Goal: Answer question/provide support

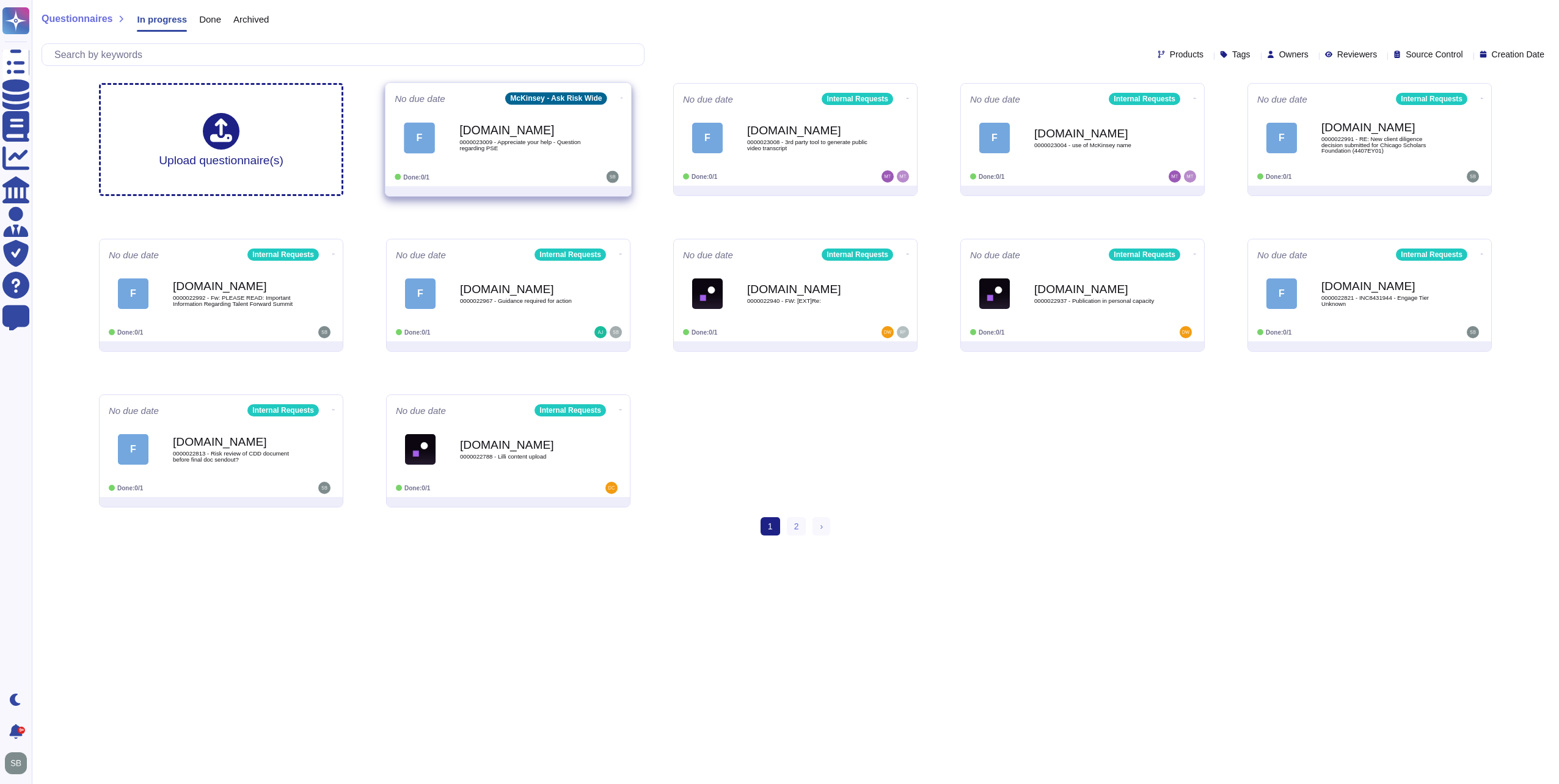
click at [621, 97] on icon at bounding box center [622, 98] width 3 height 3
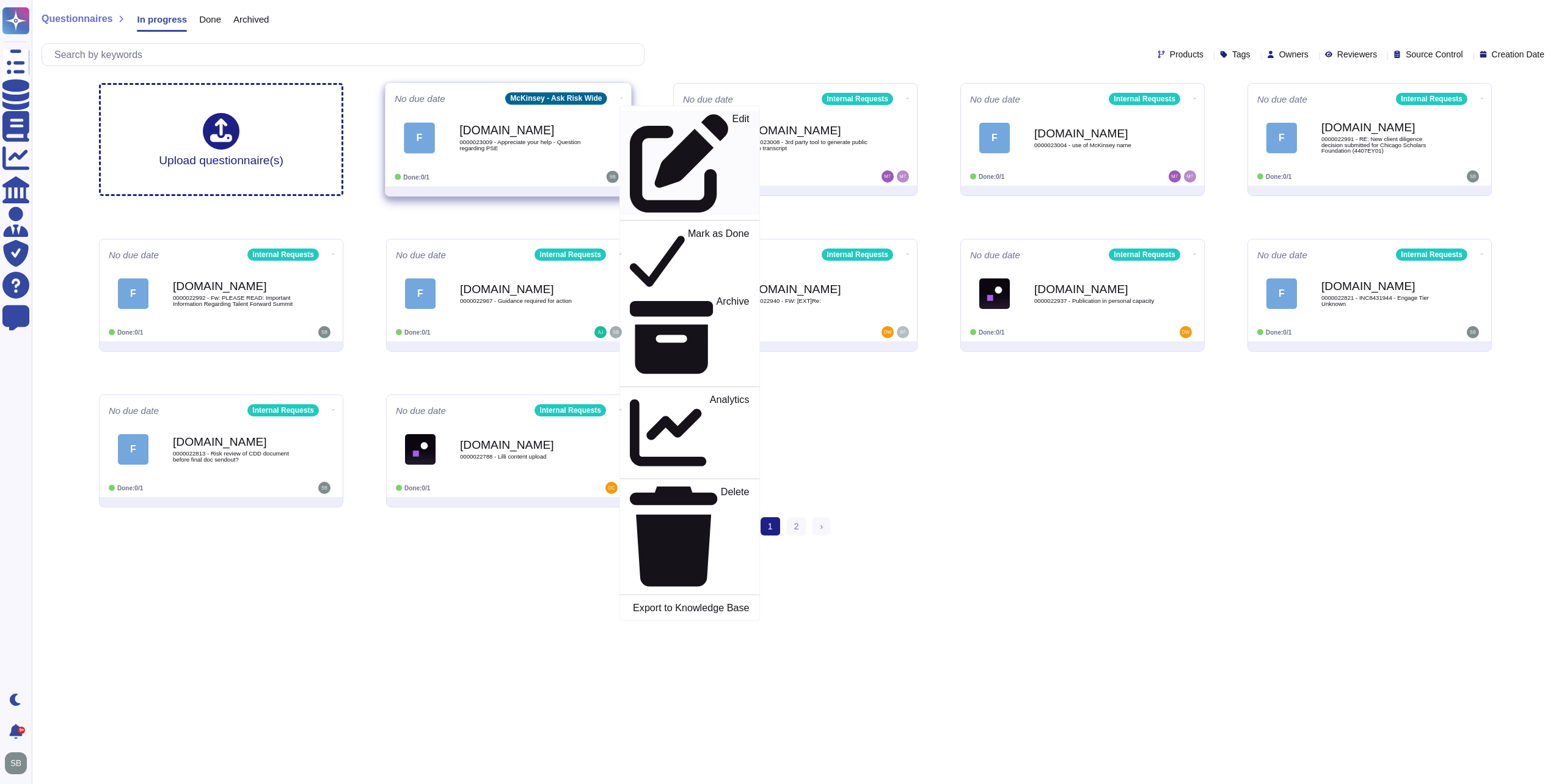
click at [657, 117] on div "Edit" at bounding box center [689, 163] width 119 height 99
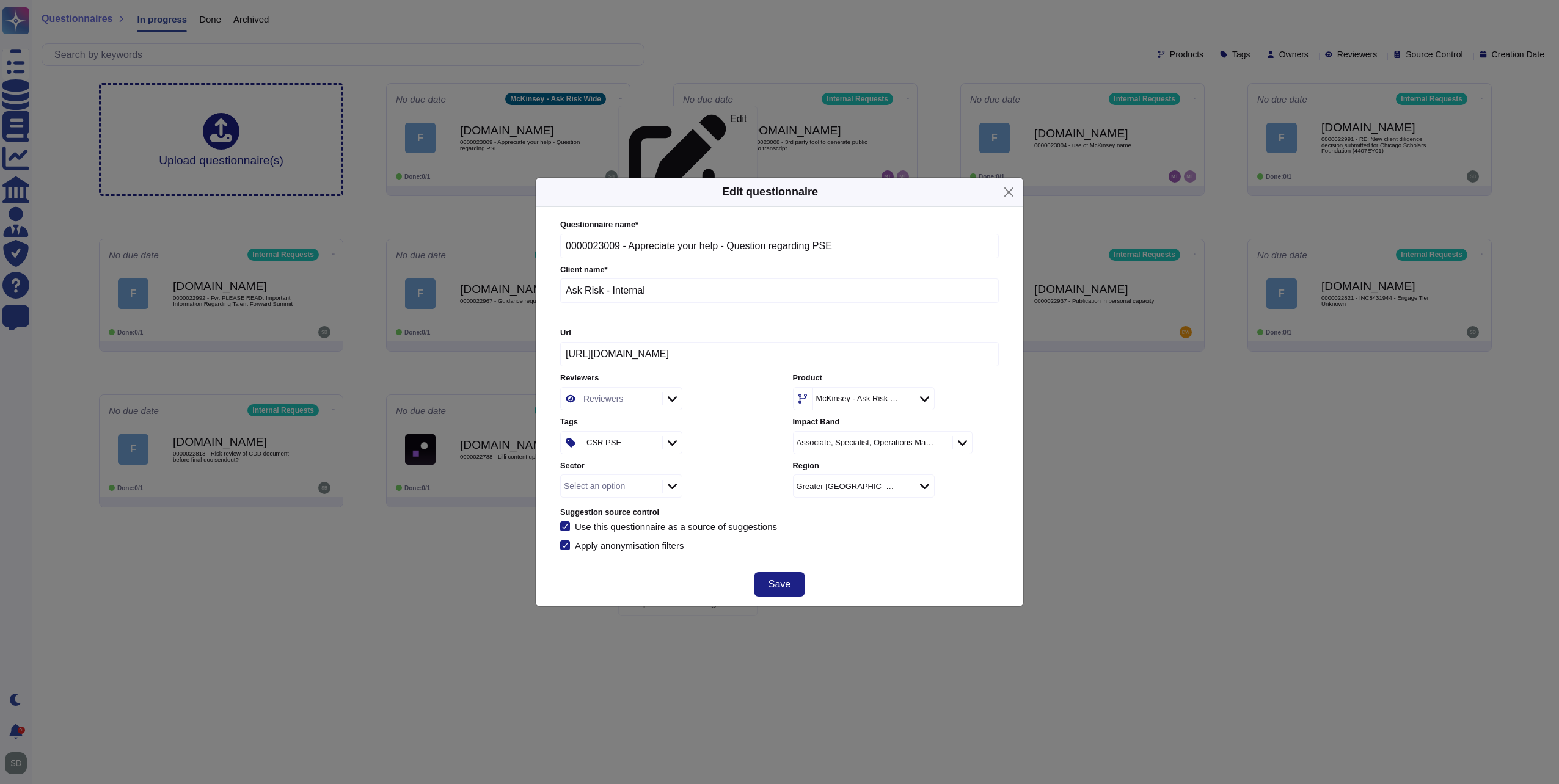
click at [860, 398] on div "McKinsey - Ask Risk Wide" at bounding box center [858, 398] width 83 height 8
click at [843, 502] on span "Internal Requests" at bounding box center [845, 497] width 72 height 11
click at [901, 528] on div "Use this questionnaire as a source of suggestions" at bounding box center [779, 526] width 439 height 10
click at [782, 582] on span "Save" at bounding box center [779, 585] width 22 height 10
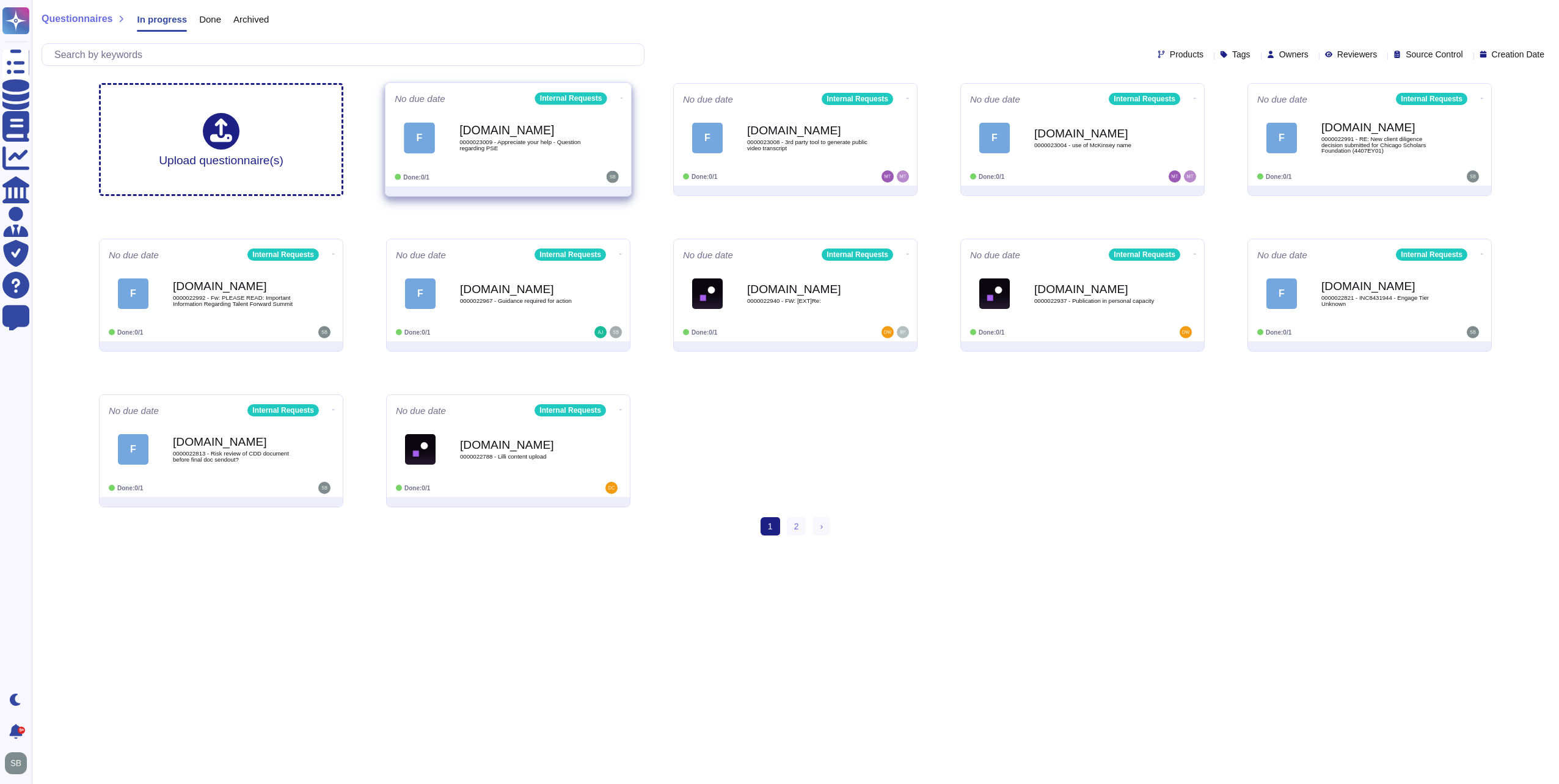
click at [538, 148] on span "0000023009 - Appreciate your help - Question regarding PSE" at bounding box center [521, 145] width 123 height 11
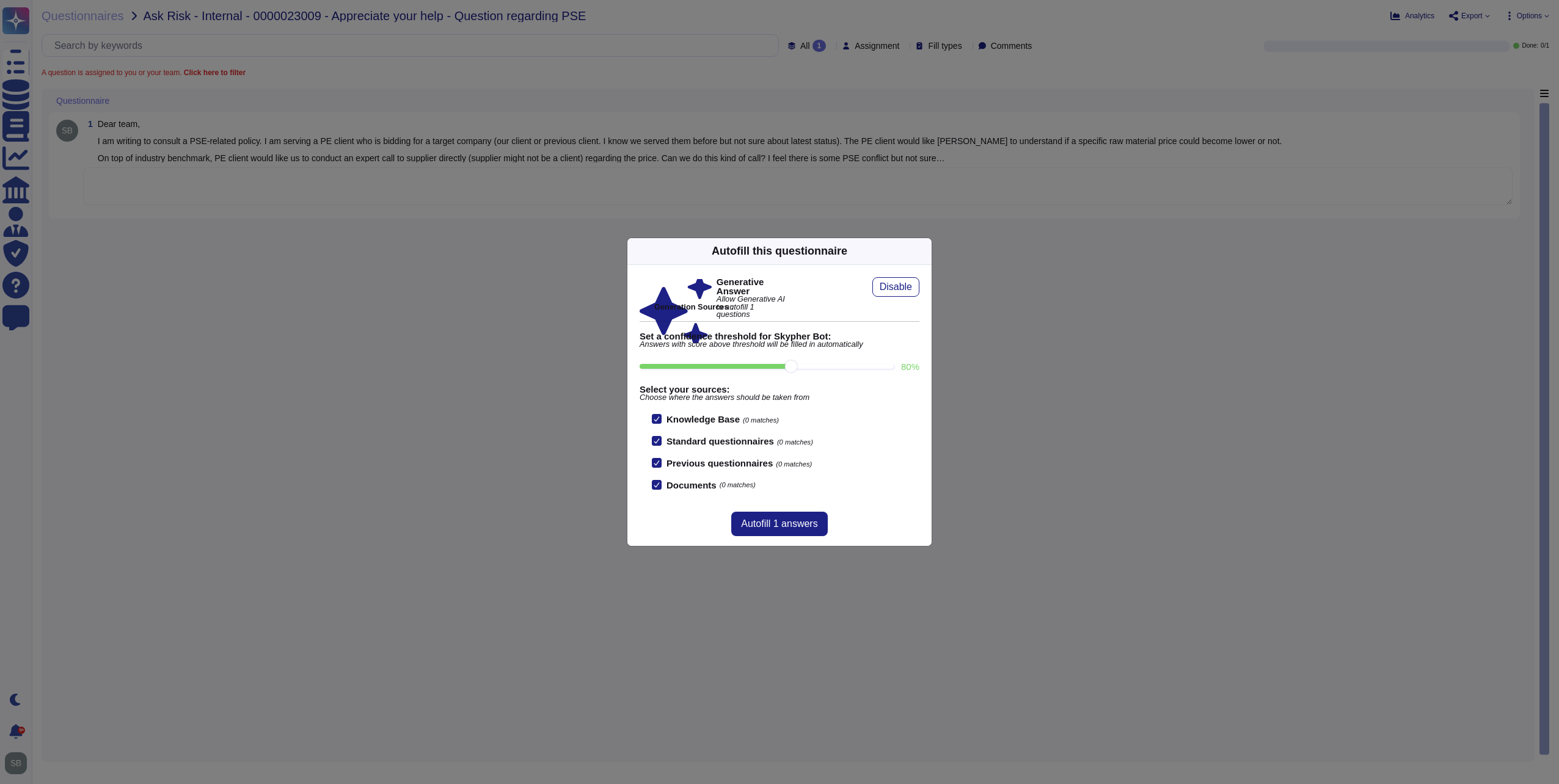
click at [487, 442] on div "Autofill this questionnaire Generative Answer Allow Generative AI to autofill 1…" at bounding box center [779, 392] width 1559 height 784
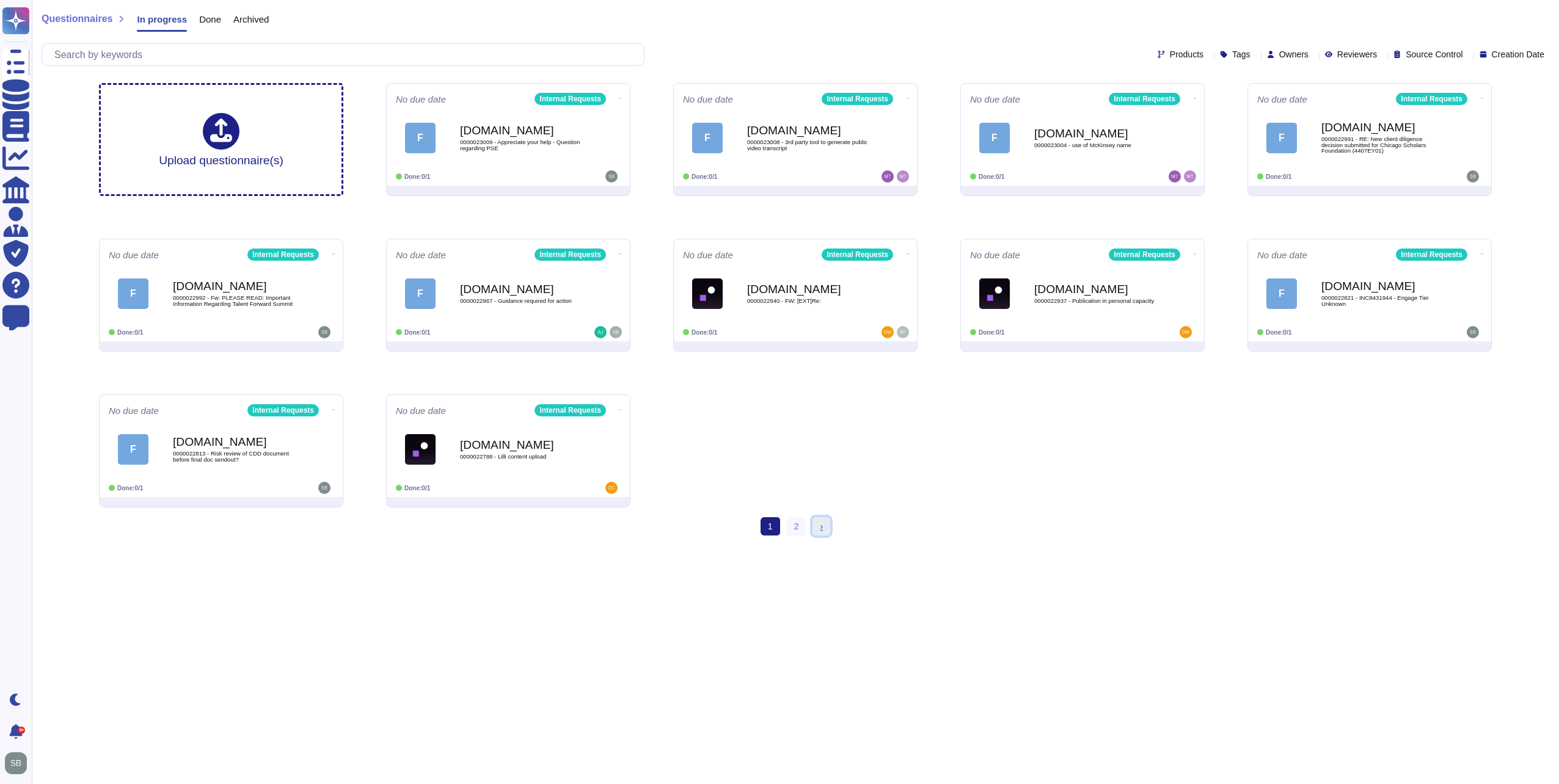
click at [814, 527] on link "› Next" at bounding box center [821, 526] width 18 height 18
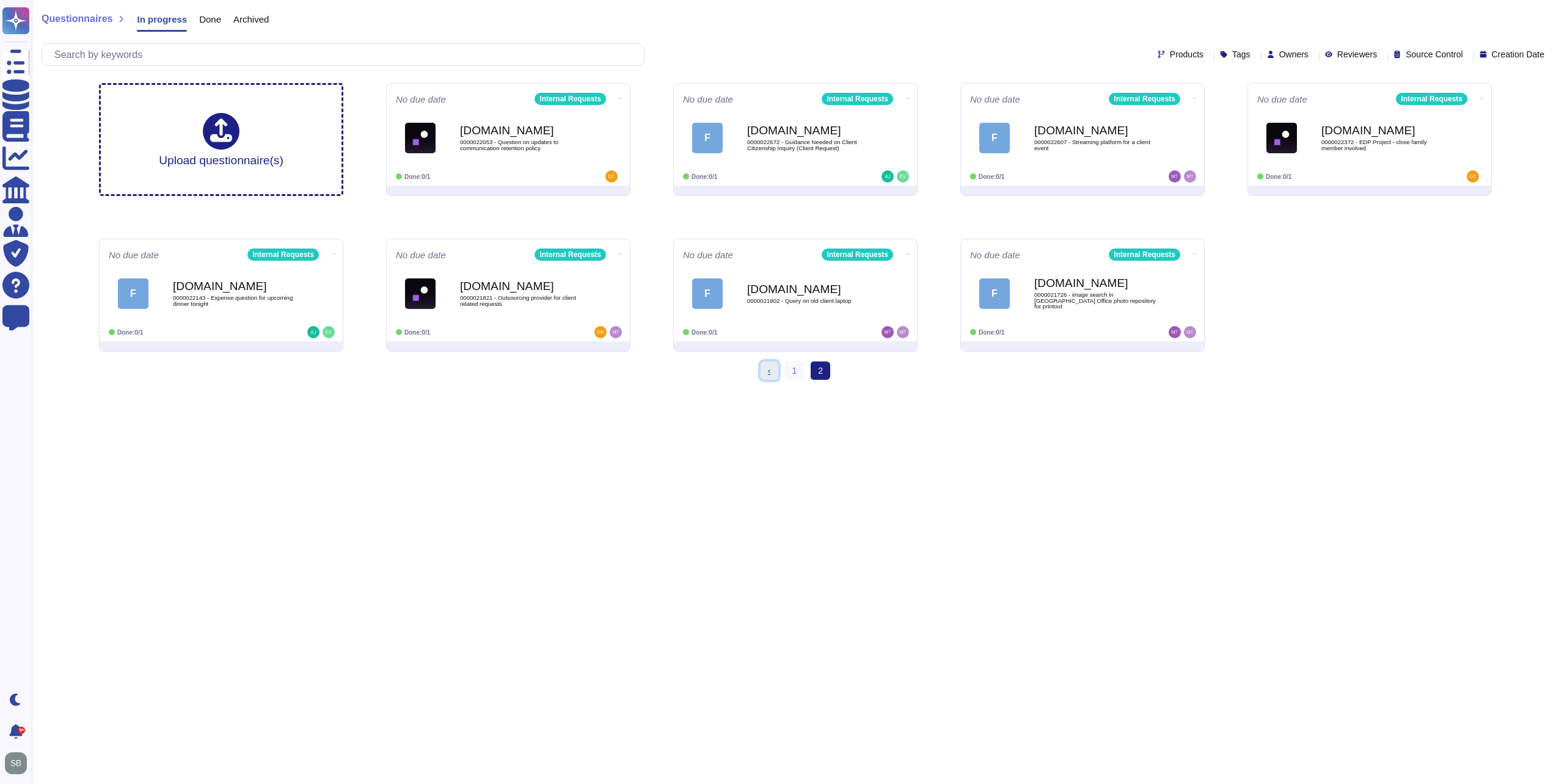
click at [775, 366] on link "‹ Previous" at bounding box center [769, 370] width 18 height 18
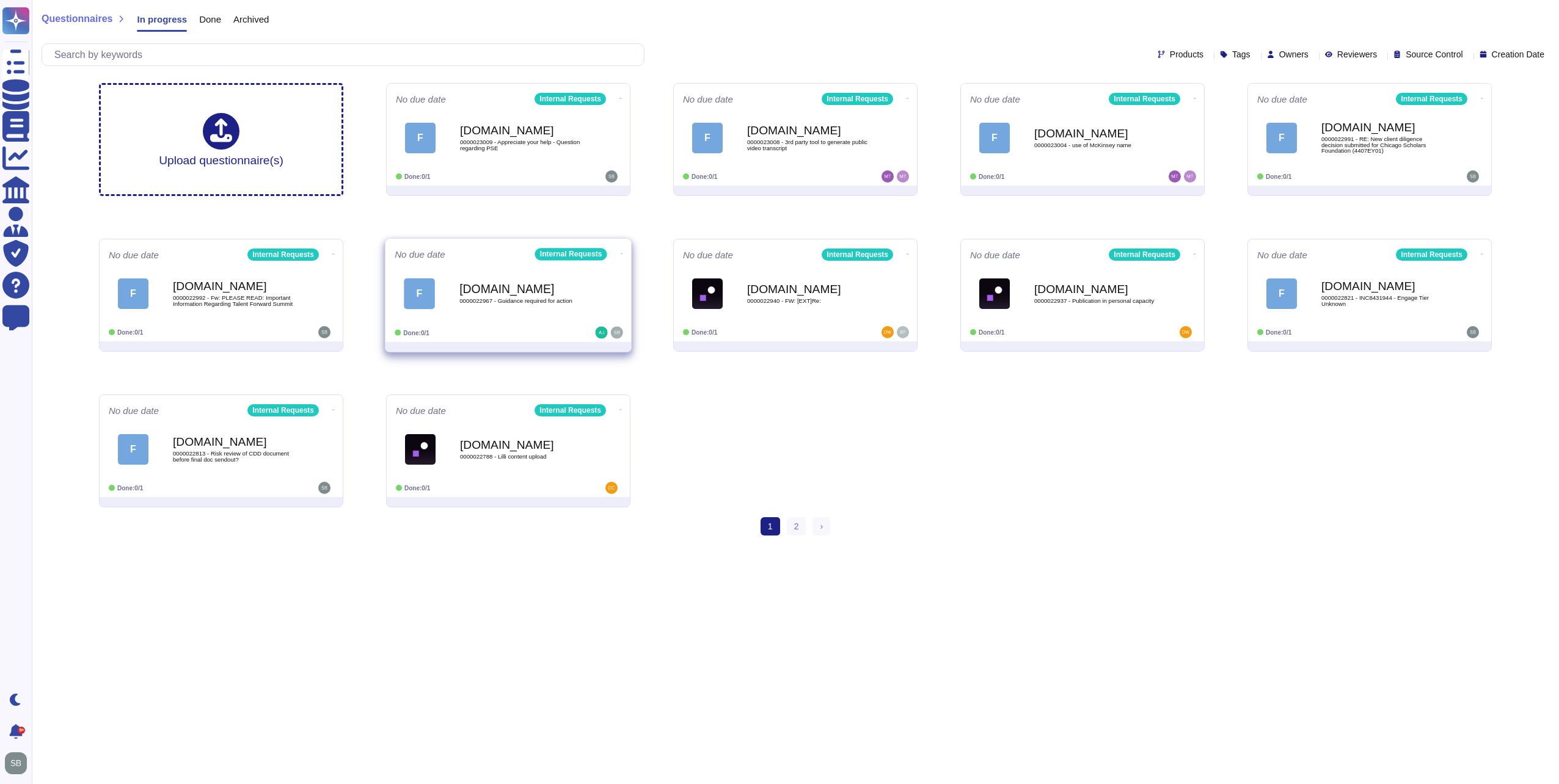
click at [534, 322] on div "F [DOMAIN_NAME] 0000022967 - Guidance required for action" at bounding box center [508, 293] width 227 height 62
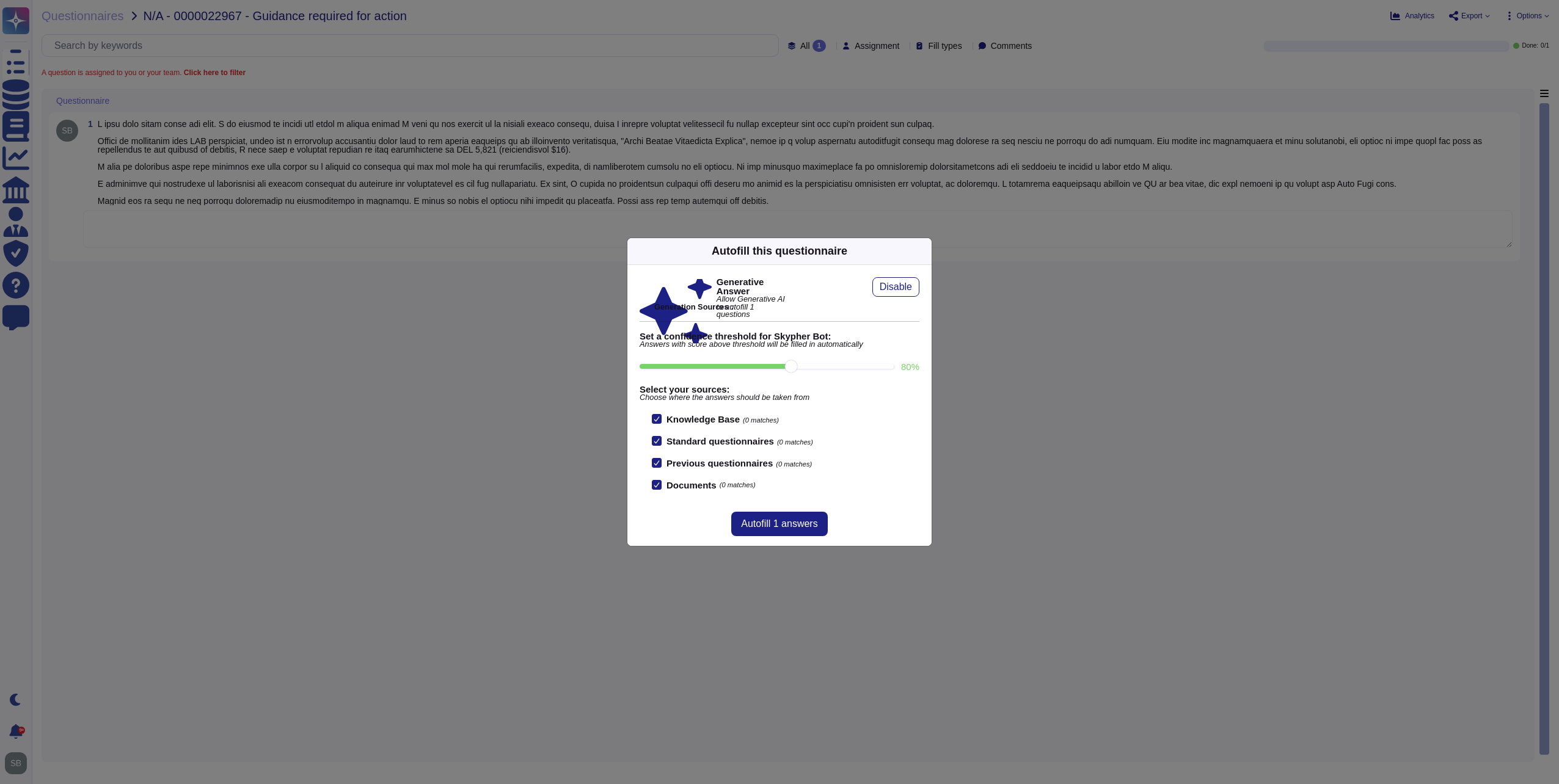
click at [924, 251] on icon at bounding box center [924, 251] width 0 height 0
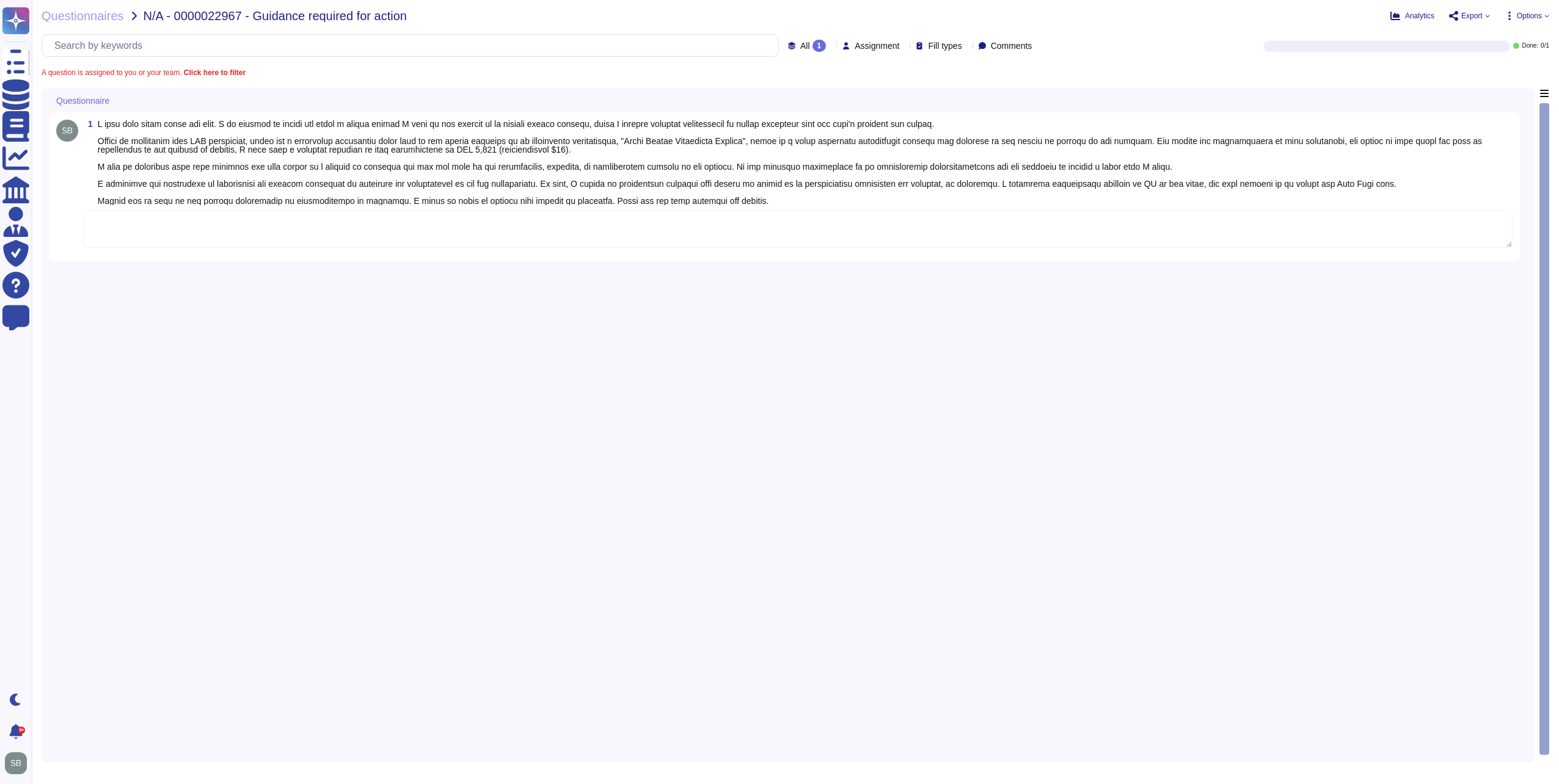
click at [550, 243] on textarea at bounding box center [797, 229] width 1430 height 38
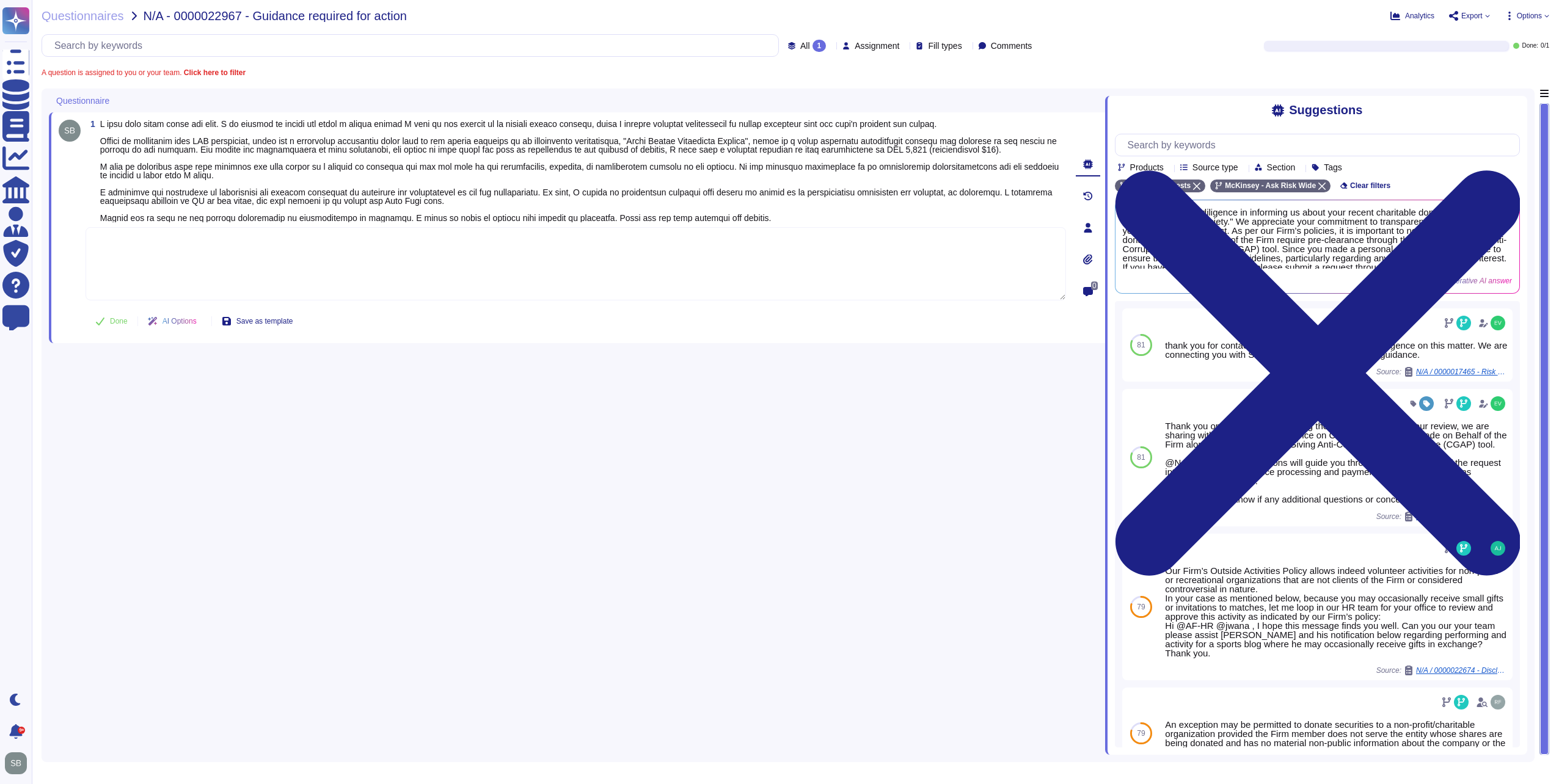
paste textarea "After consulting with the Anti-Corruption compliance team, we don’t have any co…"
type textarea "After consulting with the Anti-Corruption compliance team, we don’t have any co…"
click at [99, 315] on div "Done AI Options Save as template" at bounding box center [194, 321] width 217 height 30
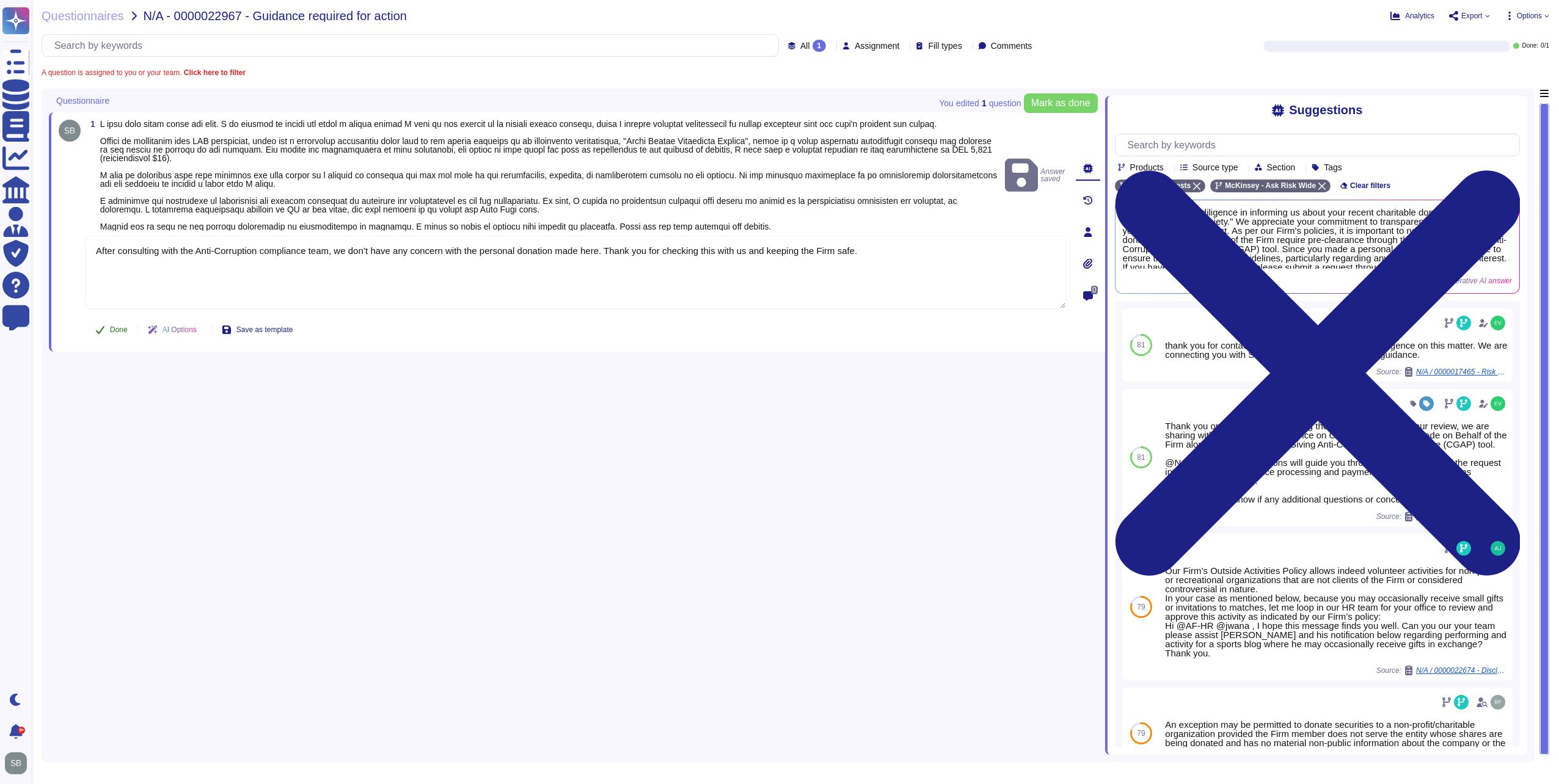
click at [109, 329] on button "Done" at bounding box center [111, 329] width 52 height 24
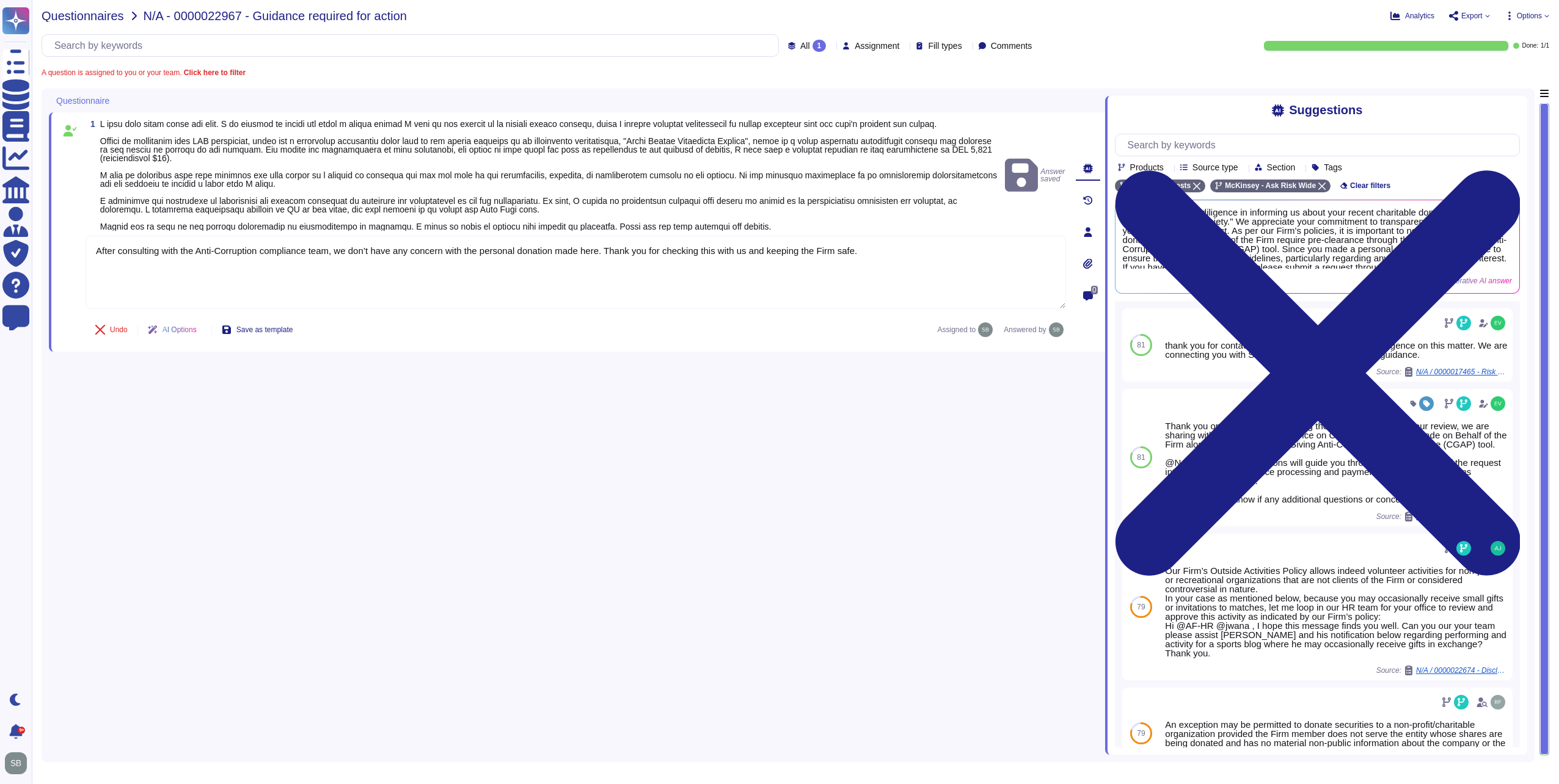
click at [79, 14] on span "Questionnaires" at bounding box center [82, 16] width 82 height 12
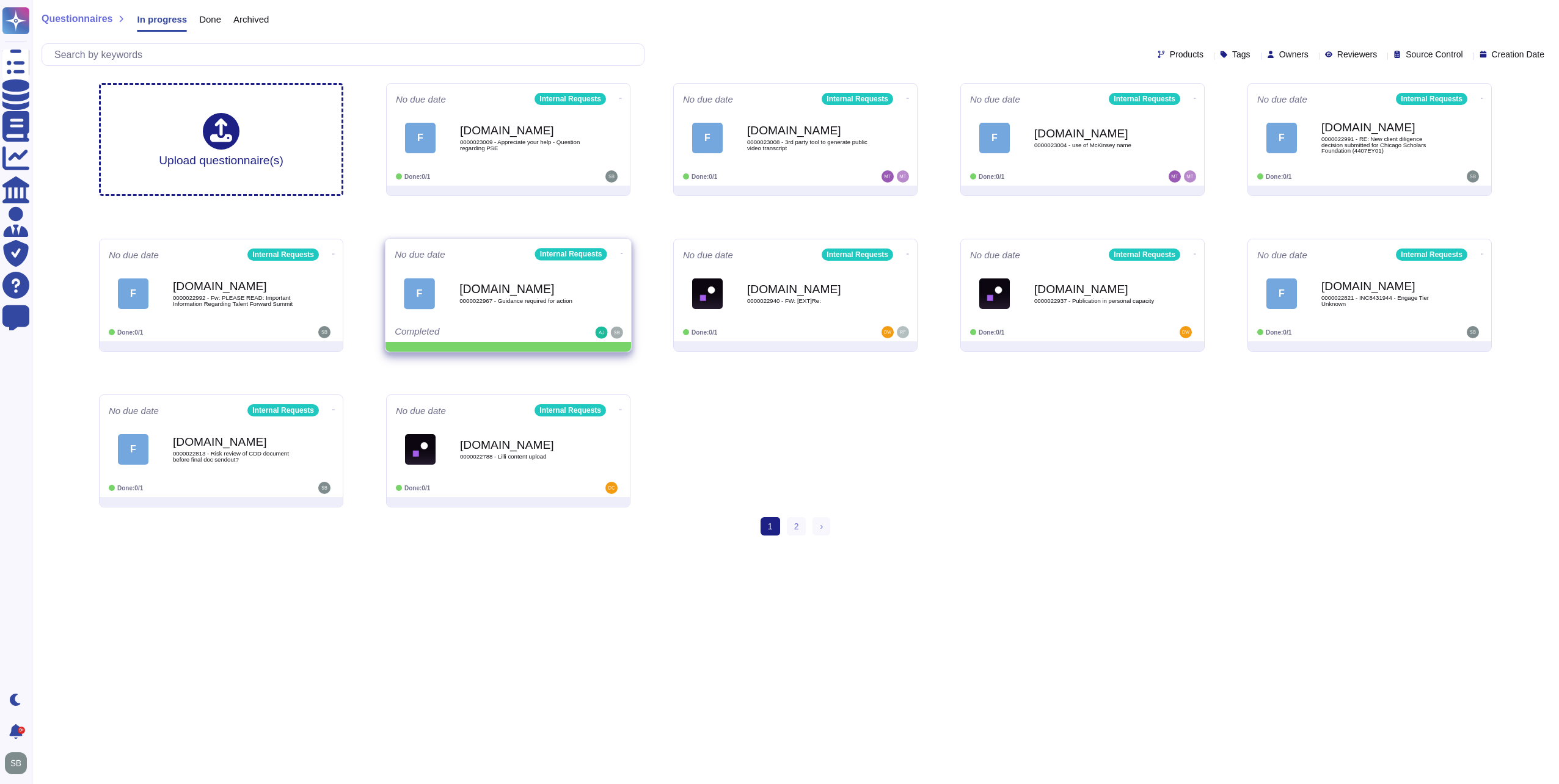
click at [621, 252] on icon at bounding box center [622, 253] width 3 height 3
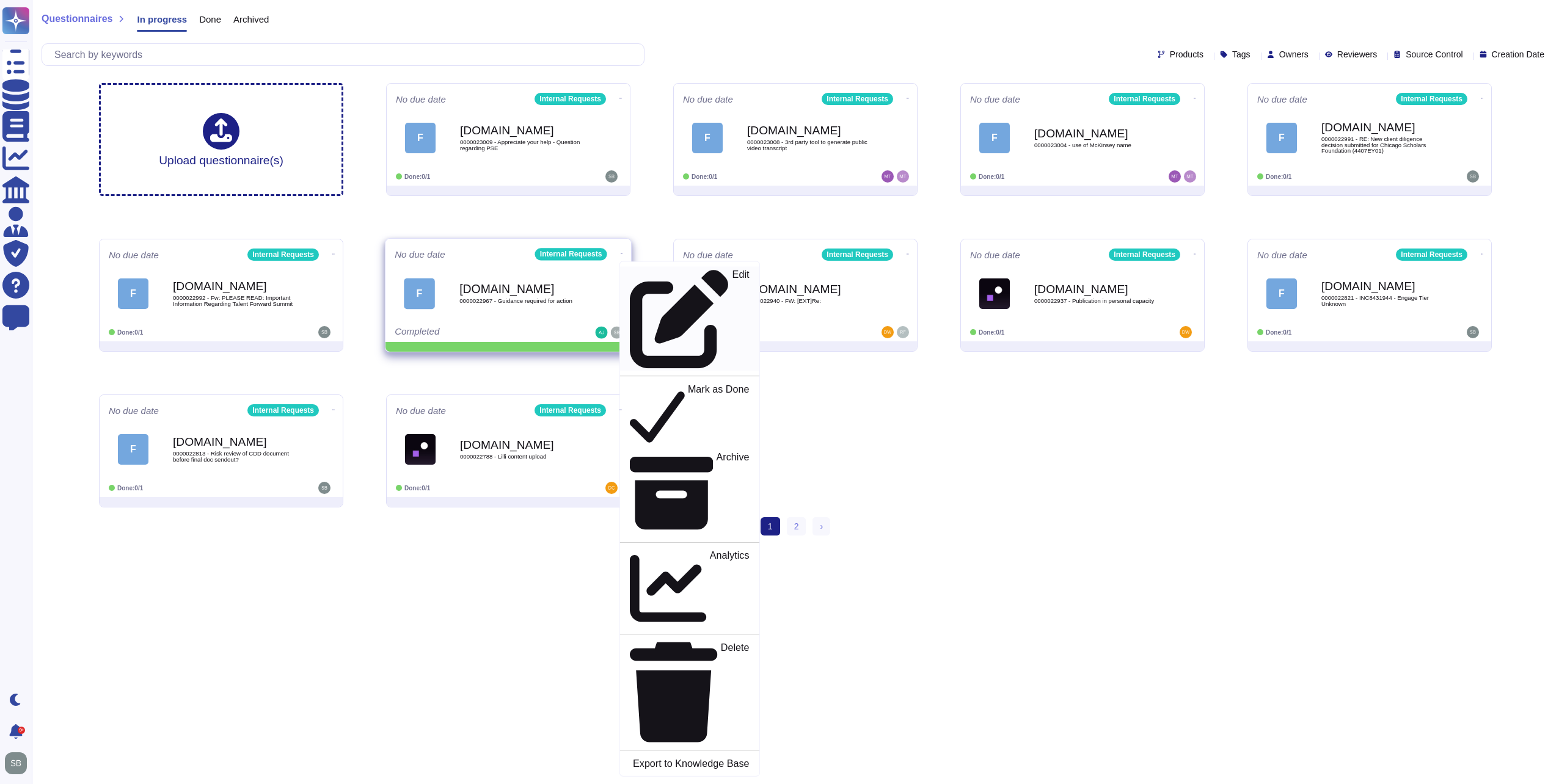
click at [630, 274] on icon at bounding box center [679, 319] width 99 height 99
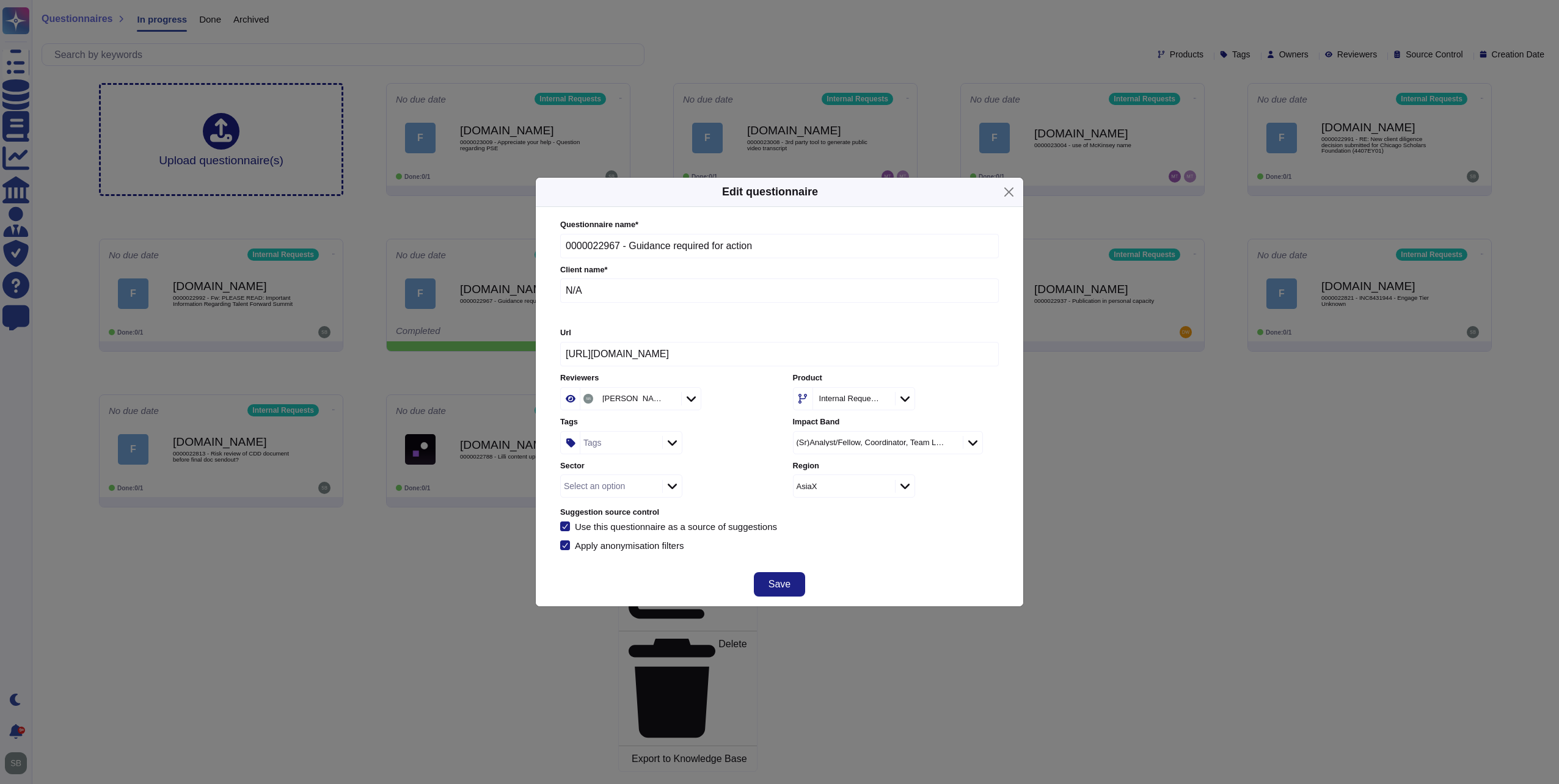
click at [621, 449] on div "Tags" at bounding box center [619, 442] width 79 height 22
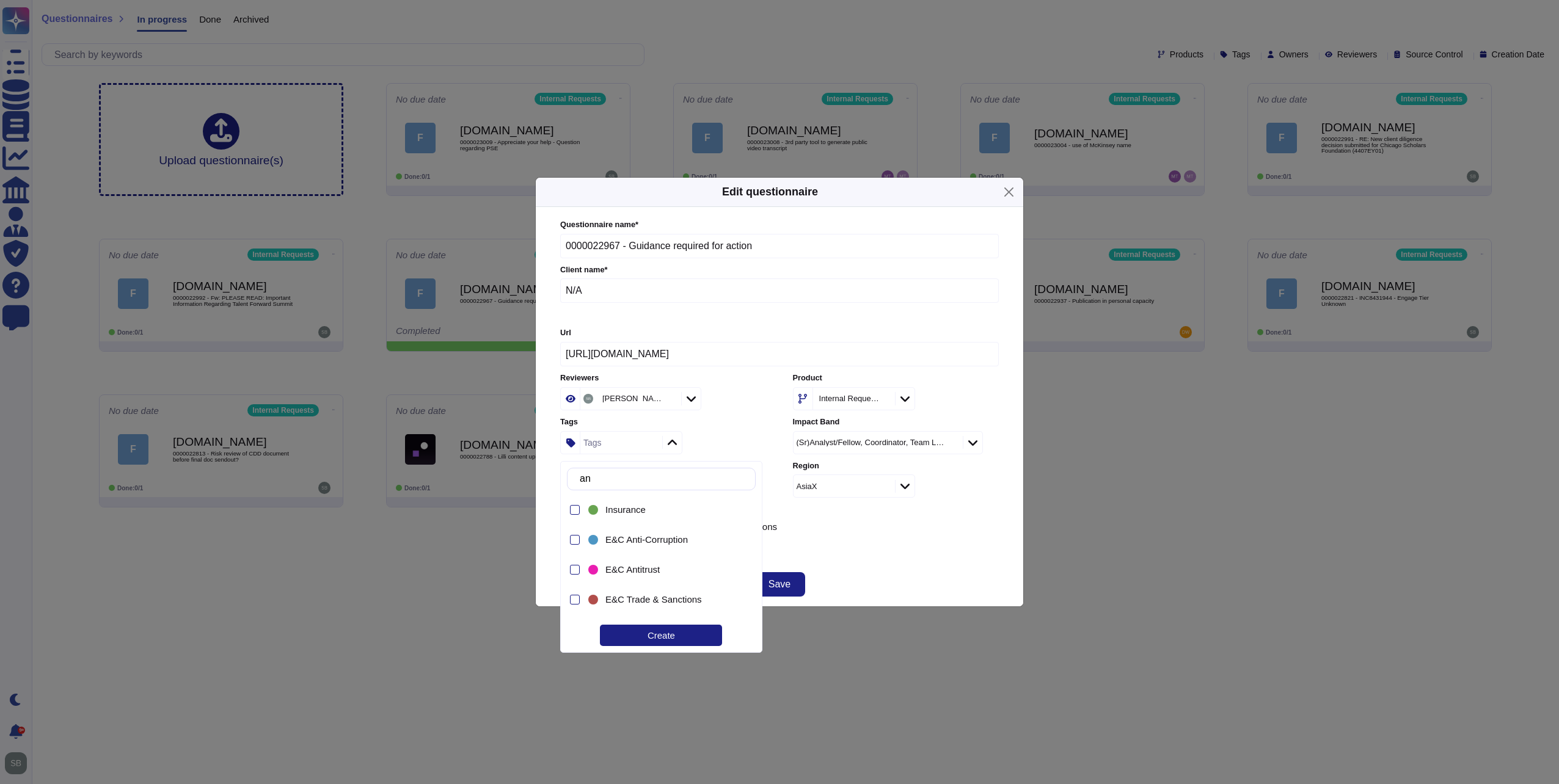
type input "anti"
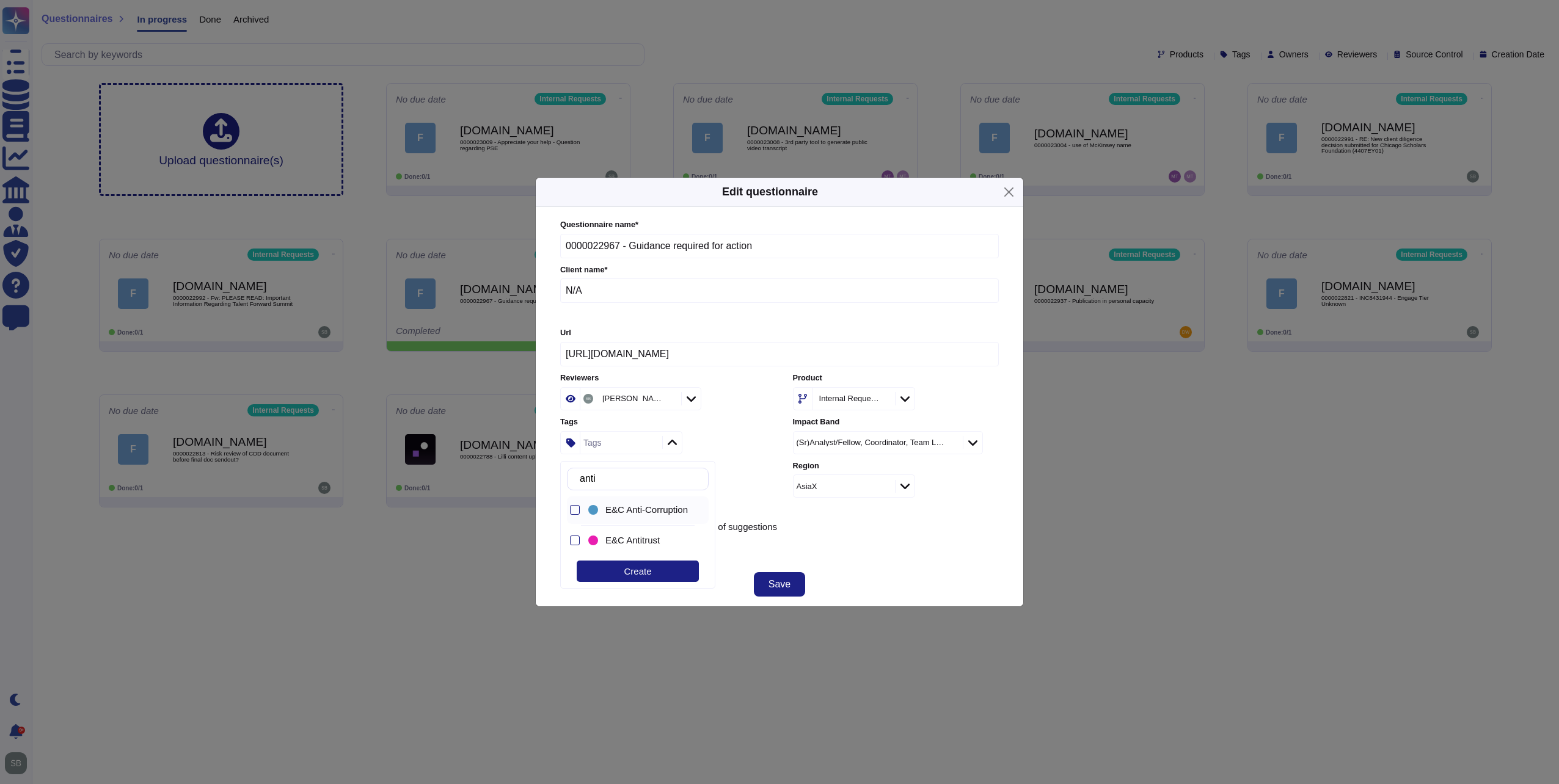
click at [655, 511] on span "E&C Anti-Corruption" at bounding box center [646, 509] width 82 height 11
click at [869, 520] on div "Questionnaire name * 0000022967 - Guidance required for action Client name * N/…" at bounding box center [779, 385] width 439 height 332
click at [799, 594] on button "Save" at bounding box center [780, 584] width 52 height 24
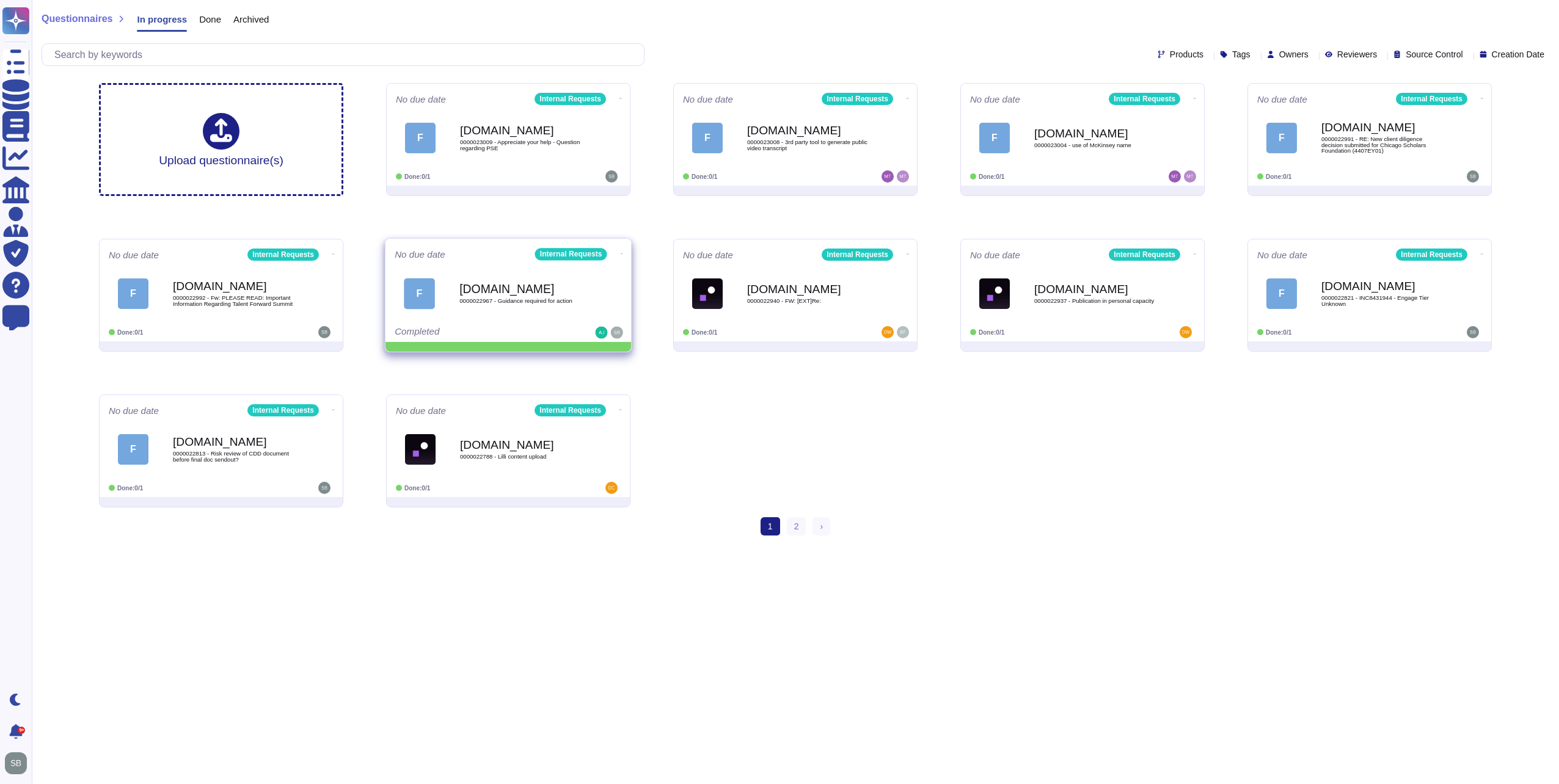
click at [620, 246] on span at bounding box center [622, 253] width 5 height 13
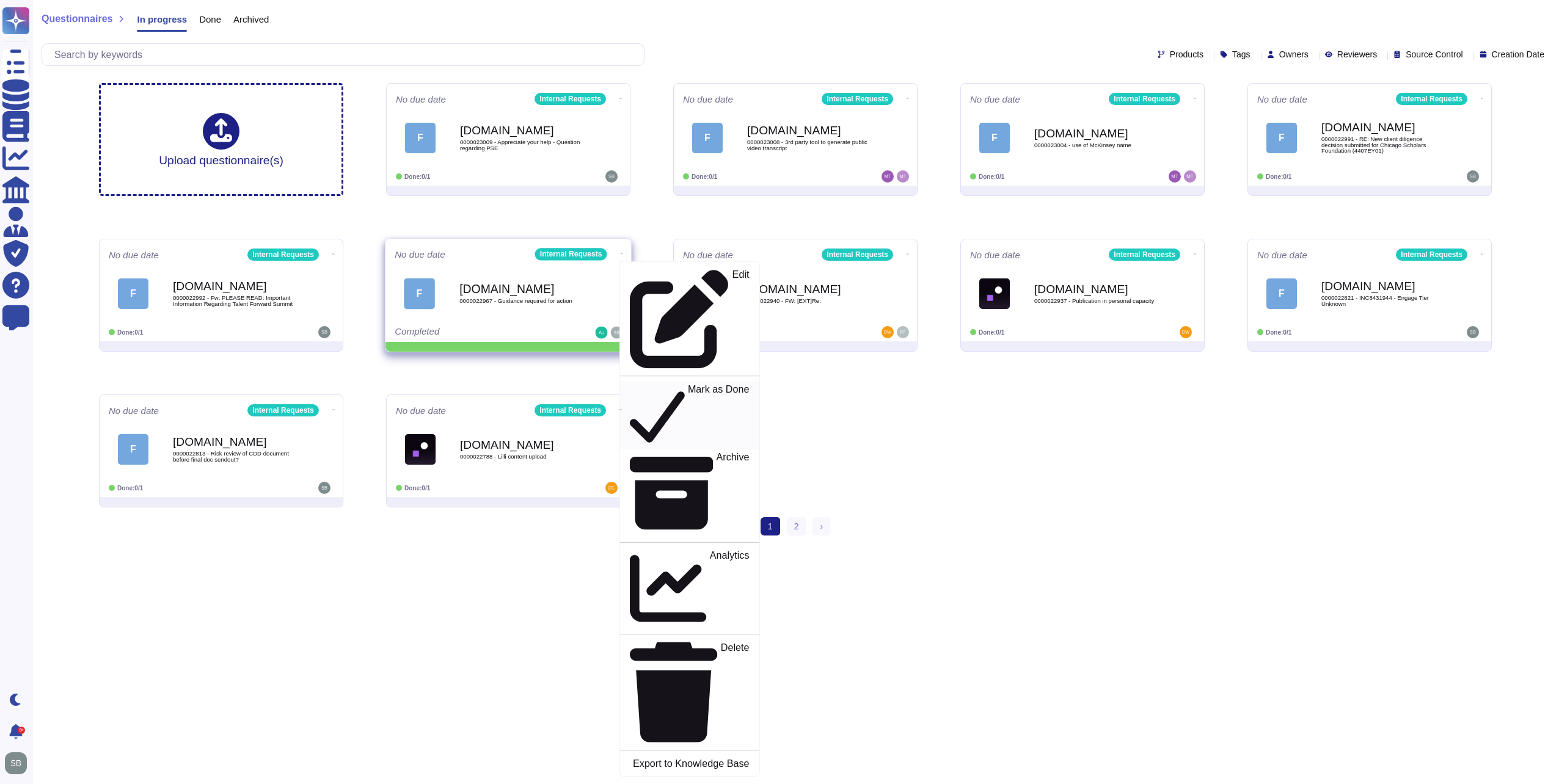
click at [688, 384] on p "Mark as Done" at bounding box center [719, 415] width 62 height 62
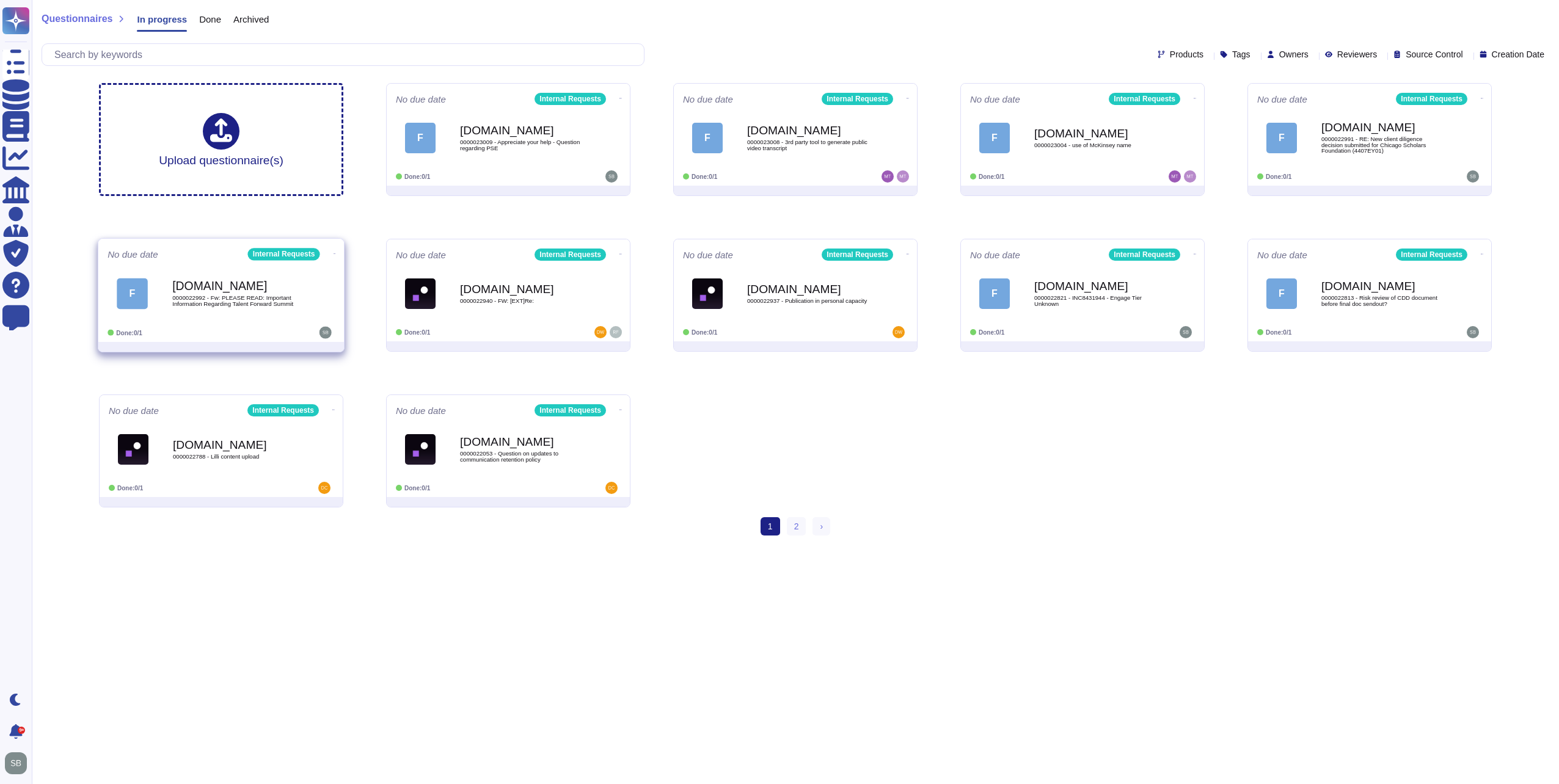
click at [265, 298] on span "0000022992 - Fw: PLEASE READ: Important Information Regarding Talent Forward Su…" at bounding box center [234, 301] width 123 height 11
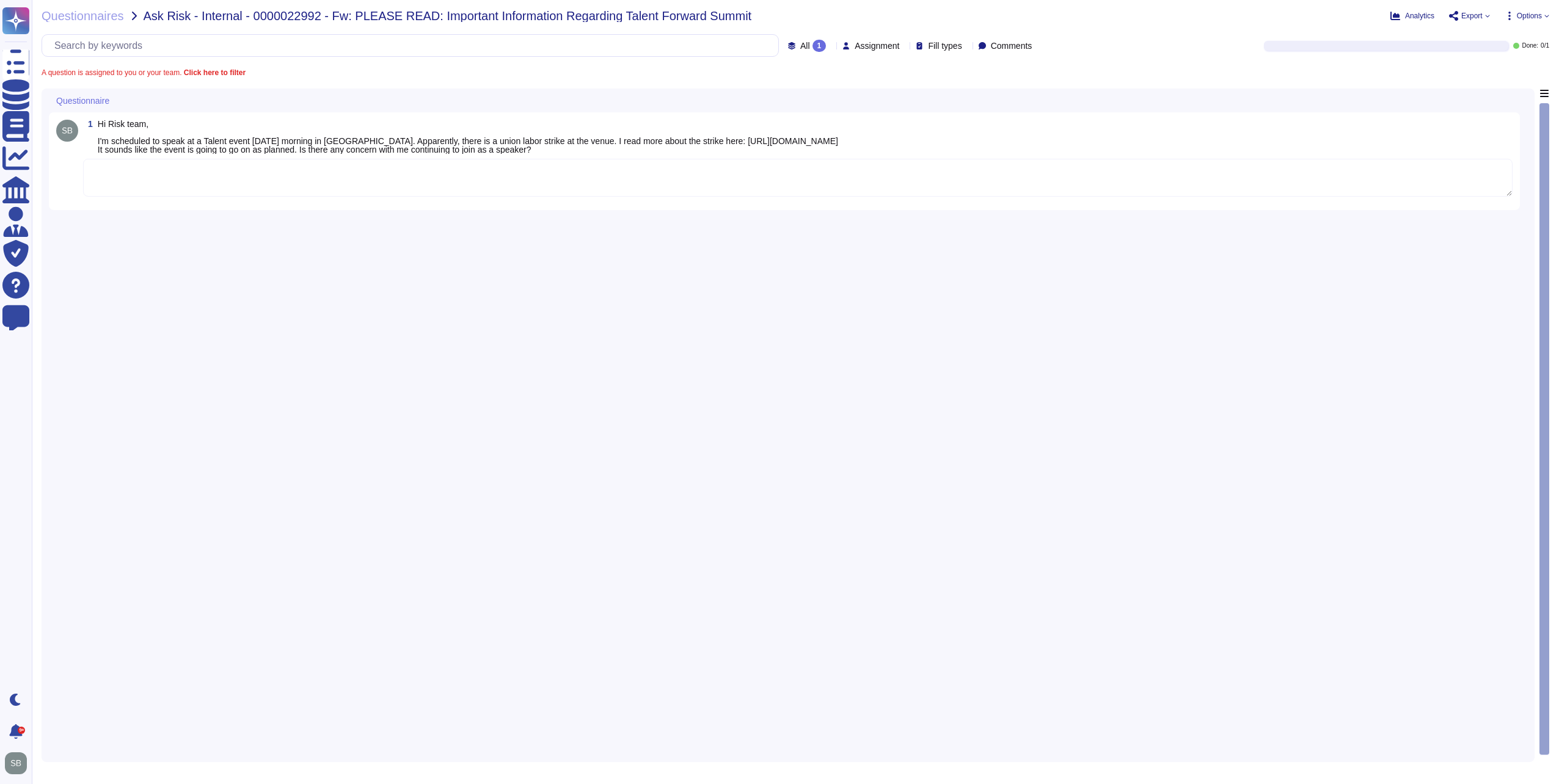
click at [256, 173] on textarea at bounding box center [797, 178] width 1430 height 38
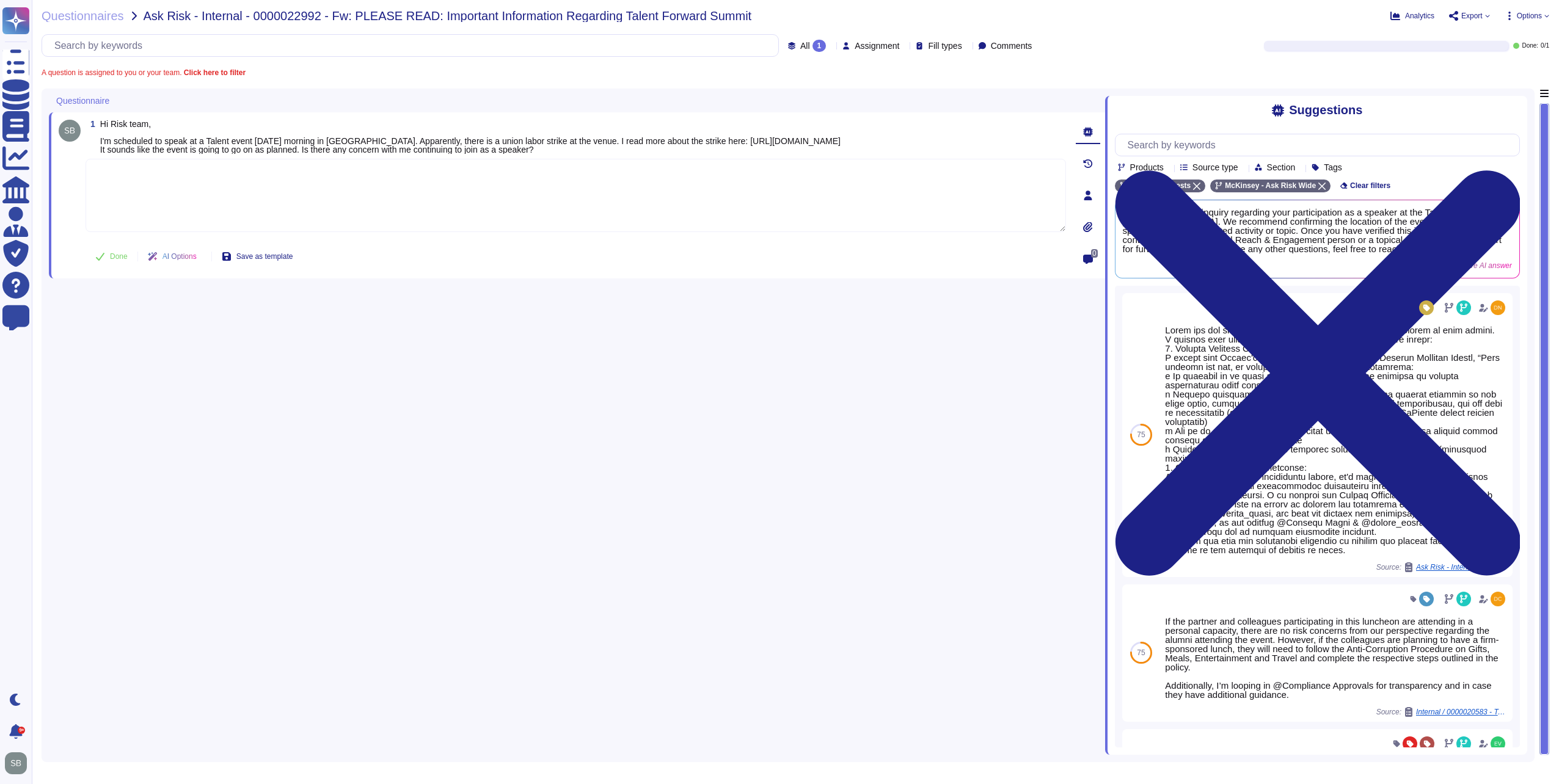
paste textarea "For your awareness, we are sharing with you the Firm’s Activities Outside the W…"
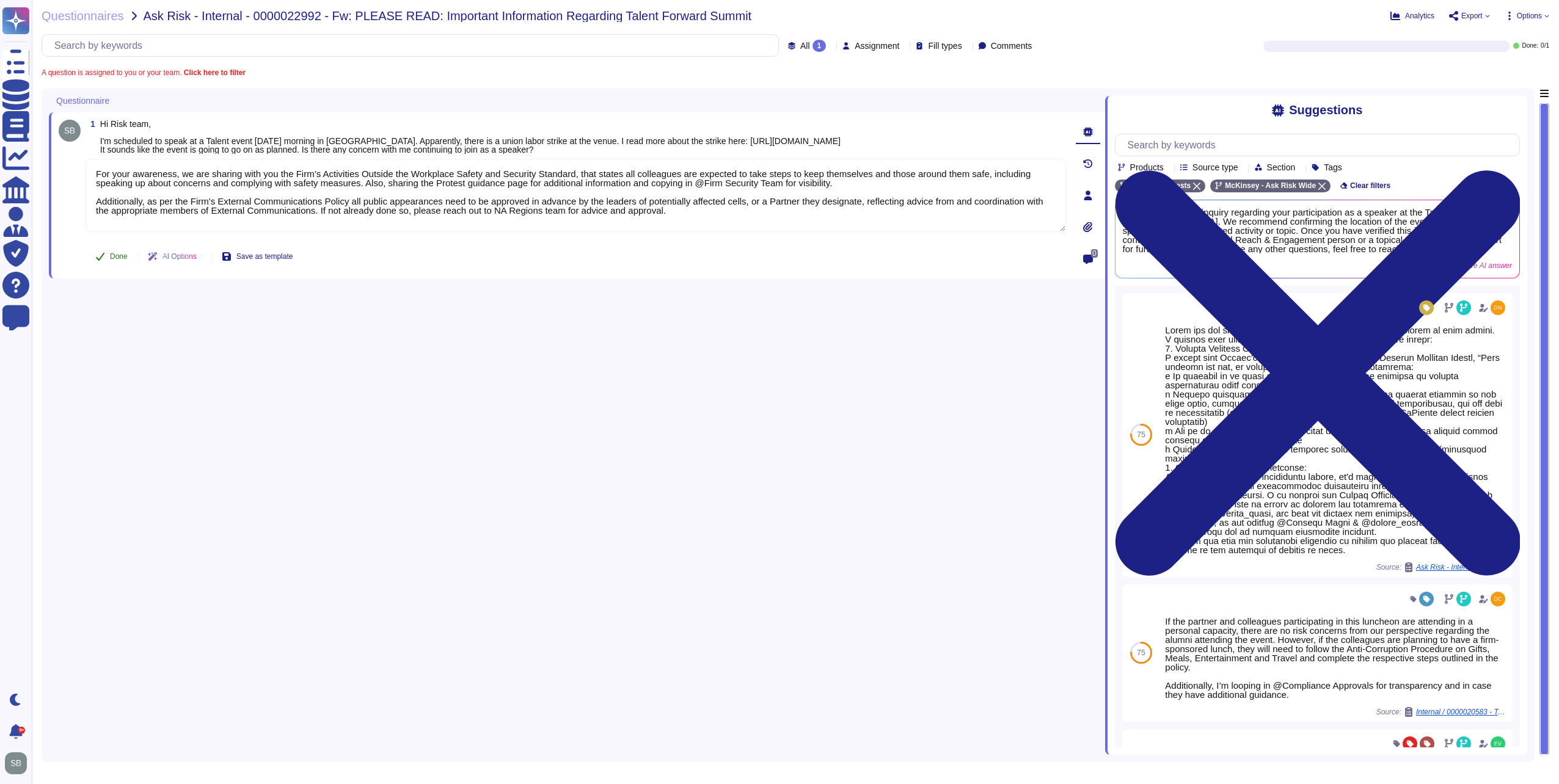
click at [111, 254] on button "Done" at bounding box center [111, 256] width 52 height 24
type textarea "For your awareness, we are sharing with you the Firm’s Activities Outside the W…"
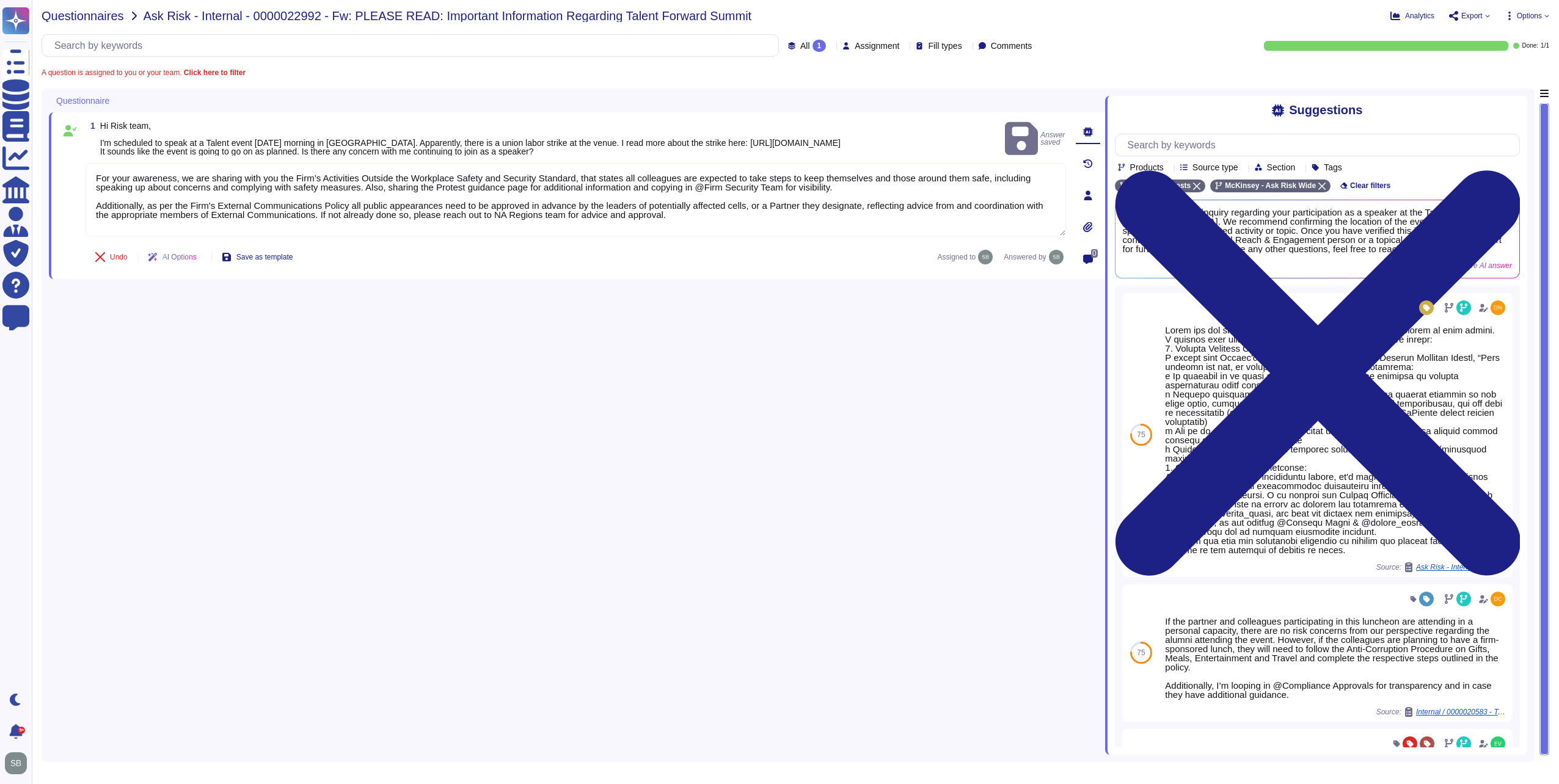
click at [84, 14] on span "Questionnaires" at bounding box center [82, 16] width 82 height 12
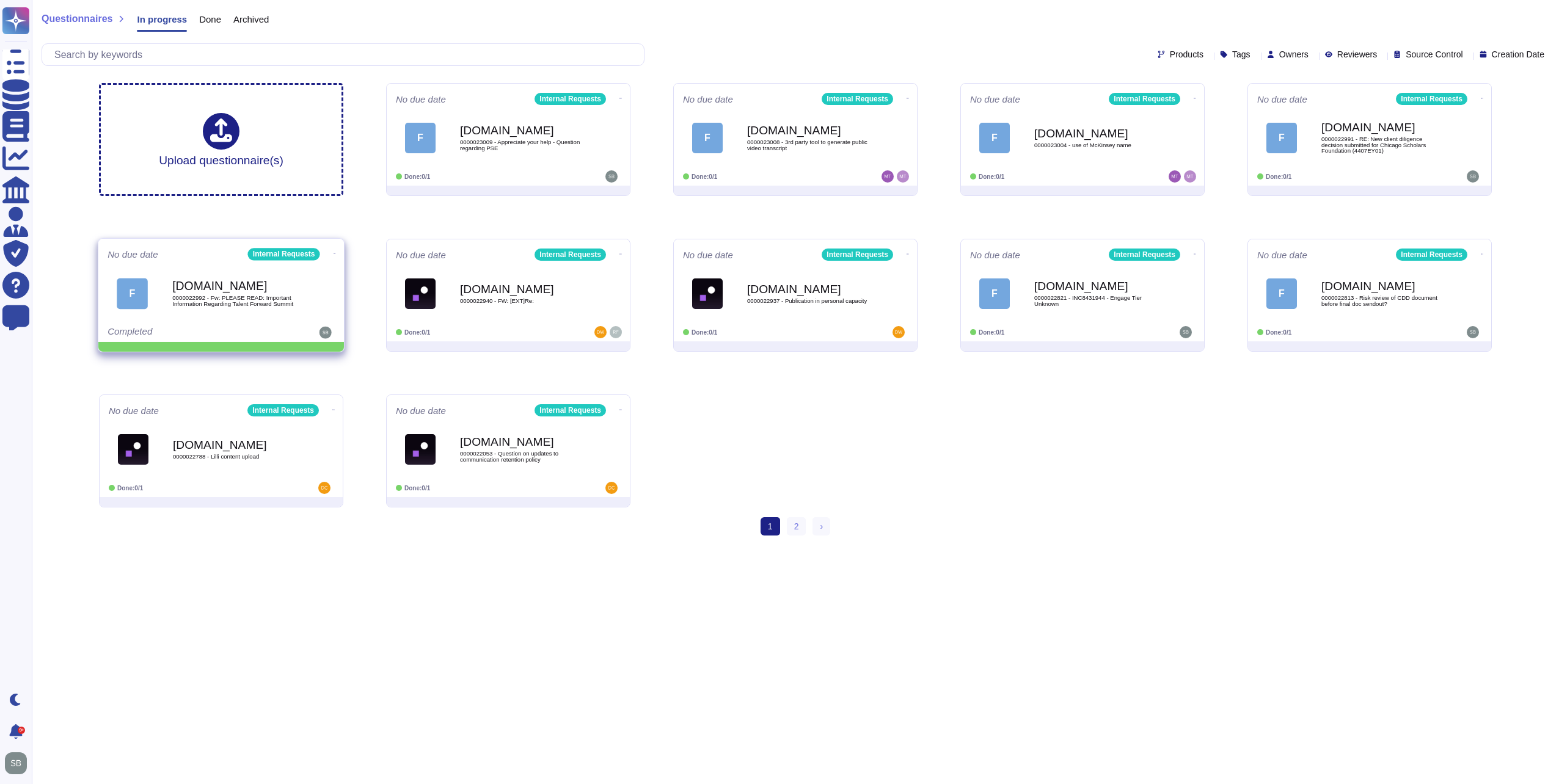
click at [334, 253] on icon at bounding box center [335, 253] width 3 height 3
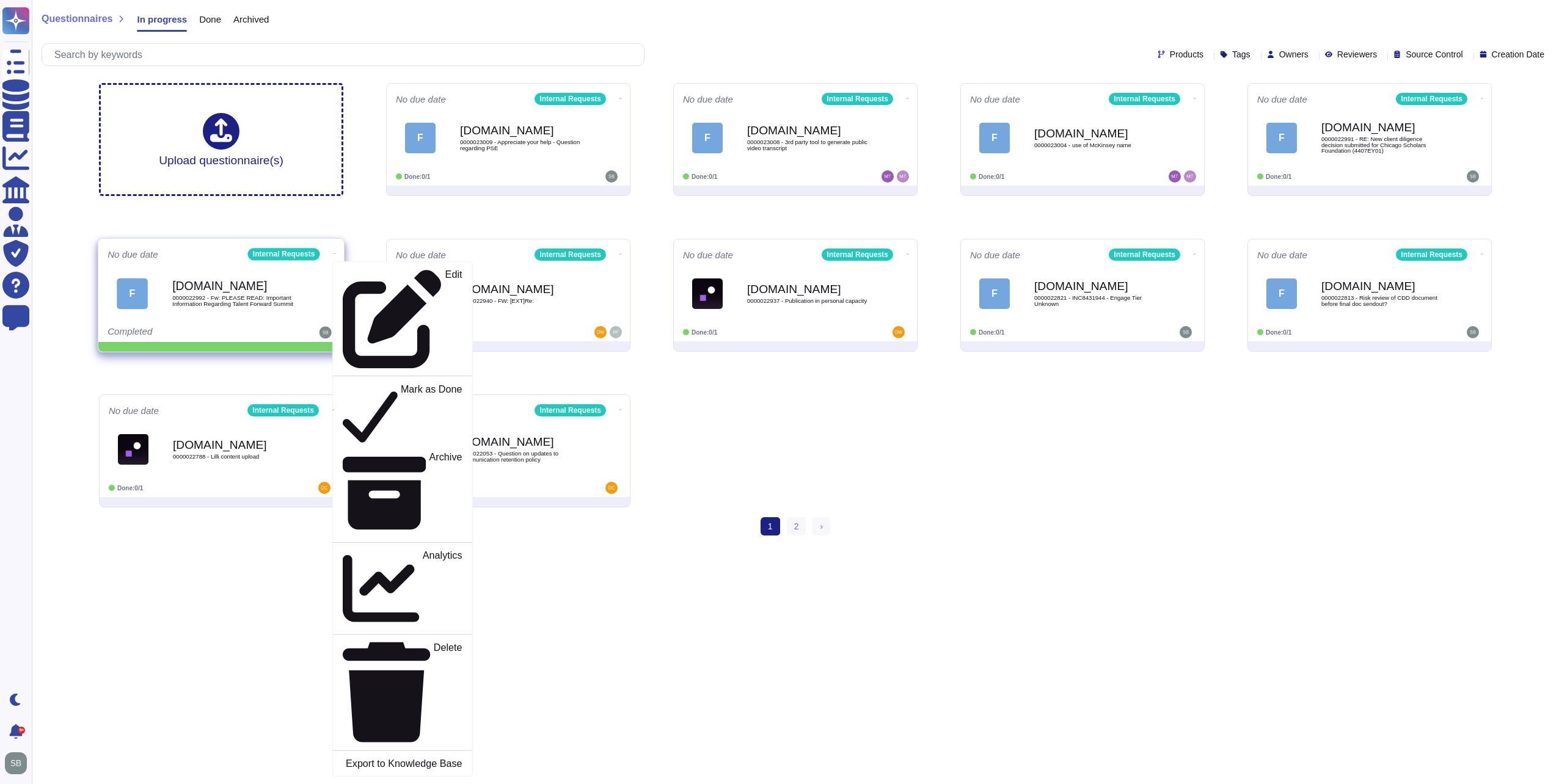
click at [312, 279] on span "F [DOMAIN_NAME] 0000022992 - Fw: PLEASE READ: Important Information Regarding T…" at bounding box center [221, 293] width 227 height 50
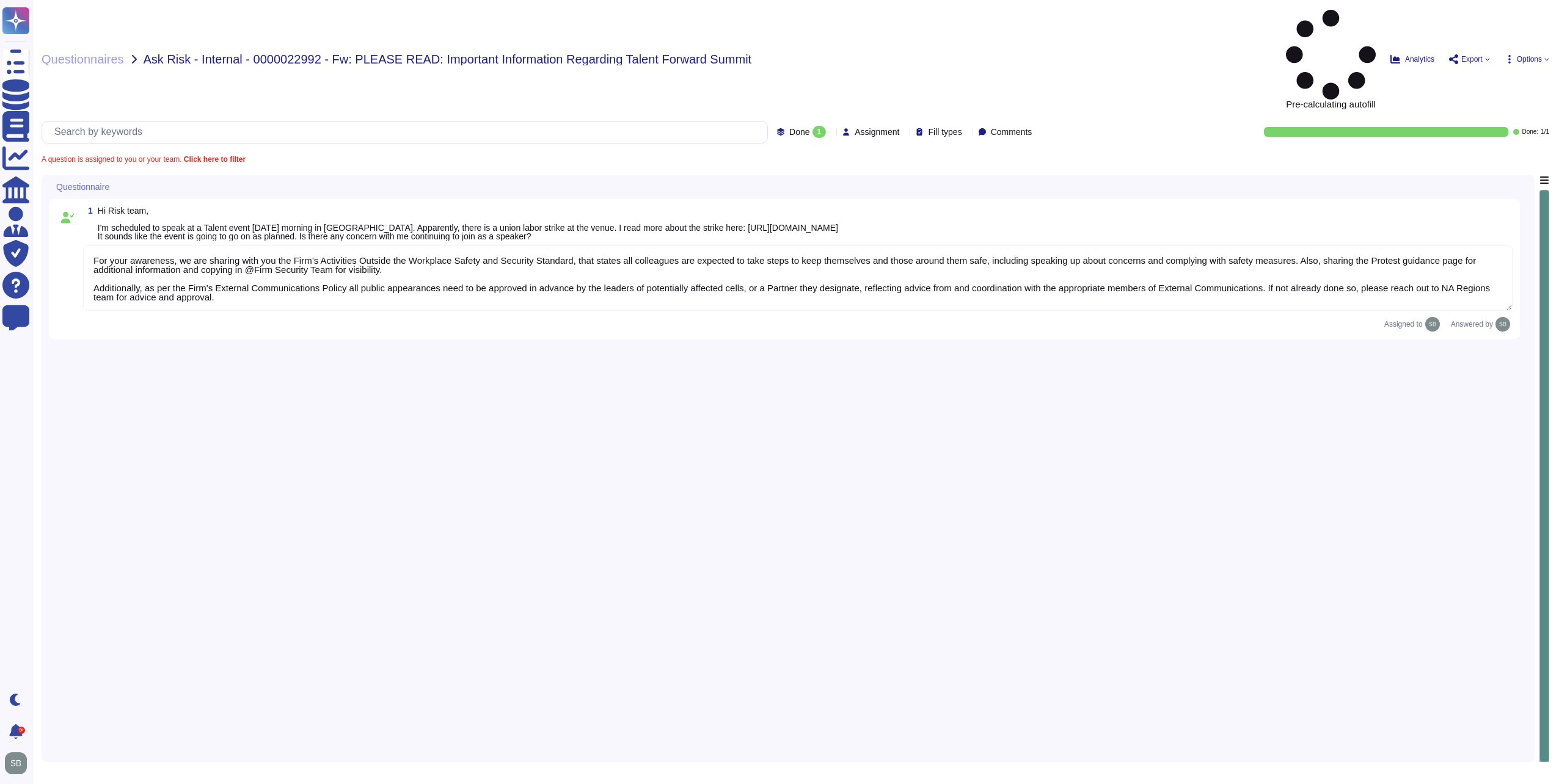
type textarea "For your awareness, we are sharing with you the Firm’s Activities Outside the W…"
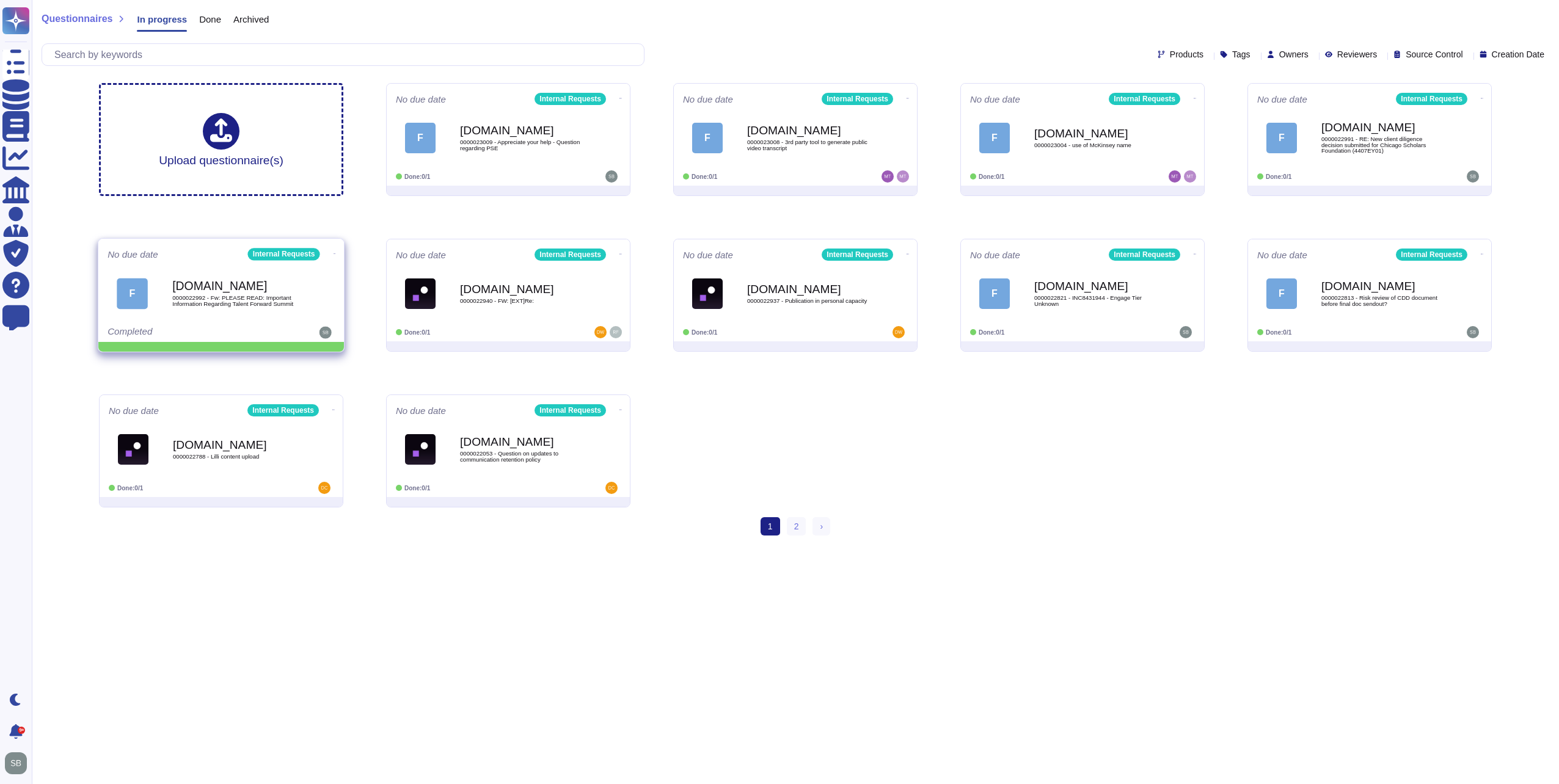
click at [334, 252] on icon at bounding box center [335, 253] width 3 height 3
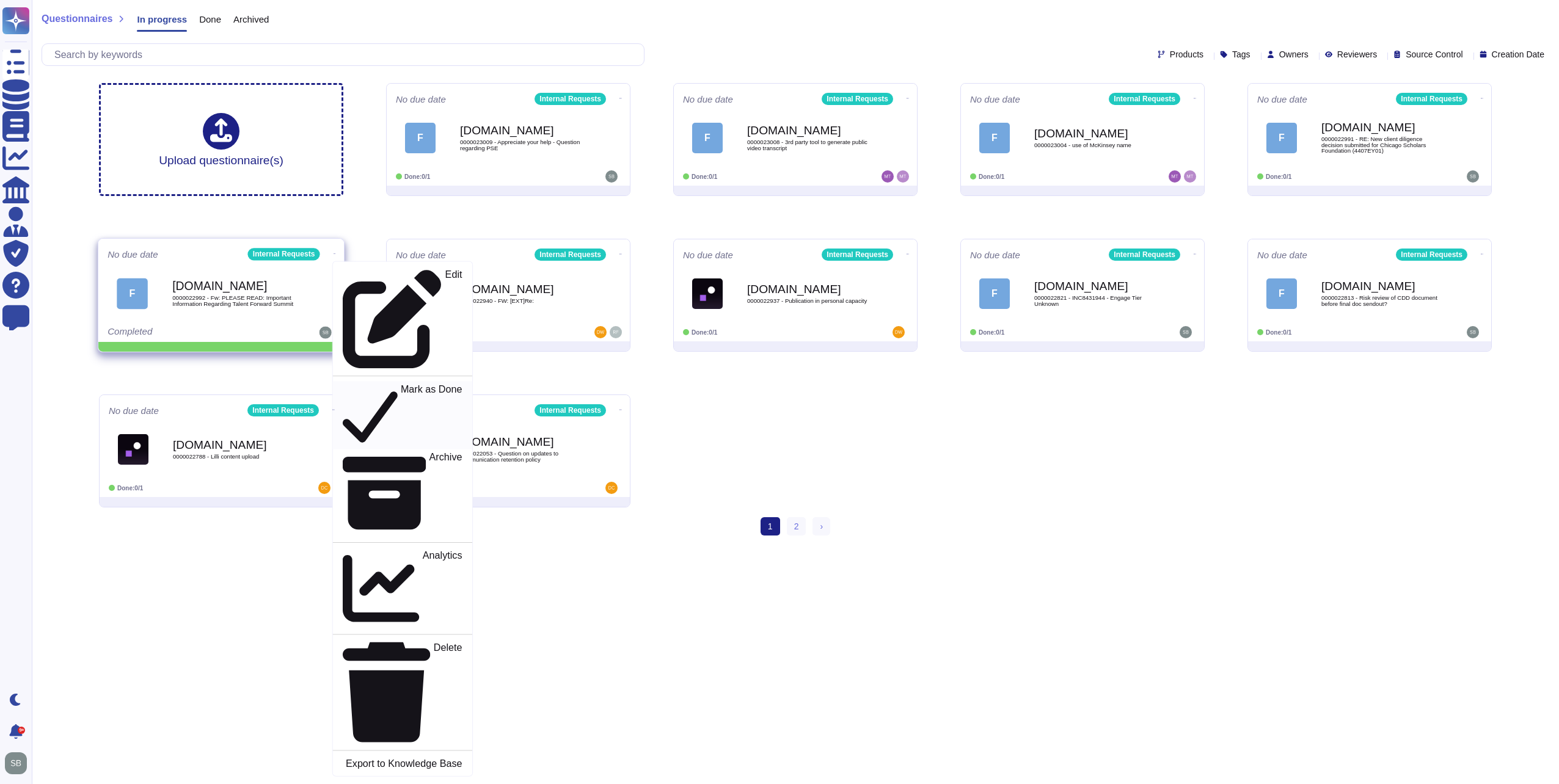
click at [344, 383] on div "Mark as Done" at bounding box center [402, 415] width 119 height 63
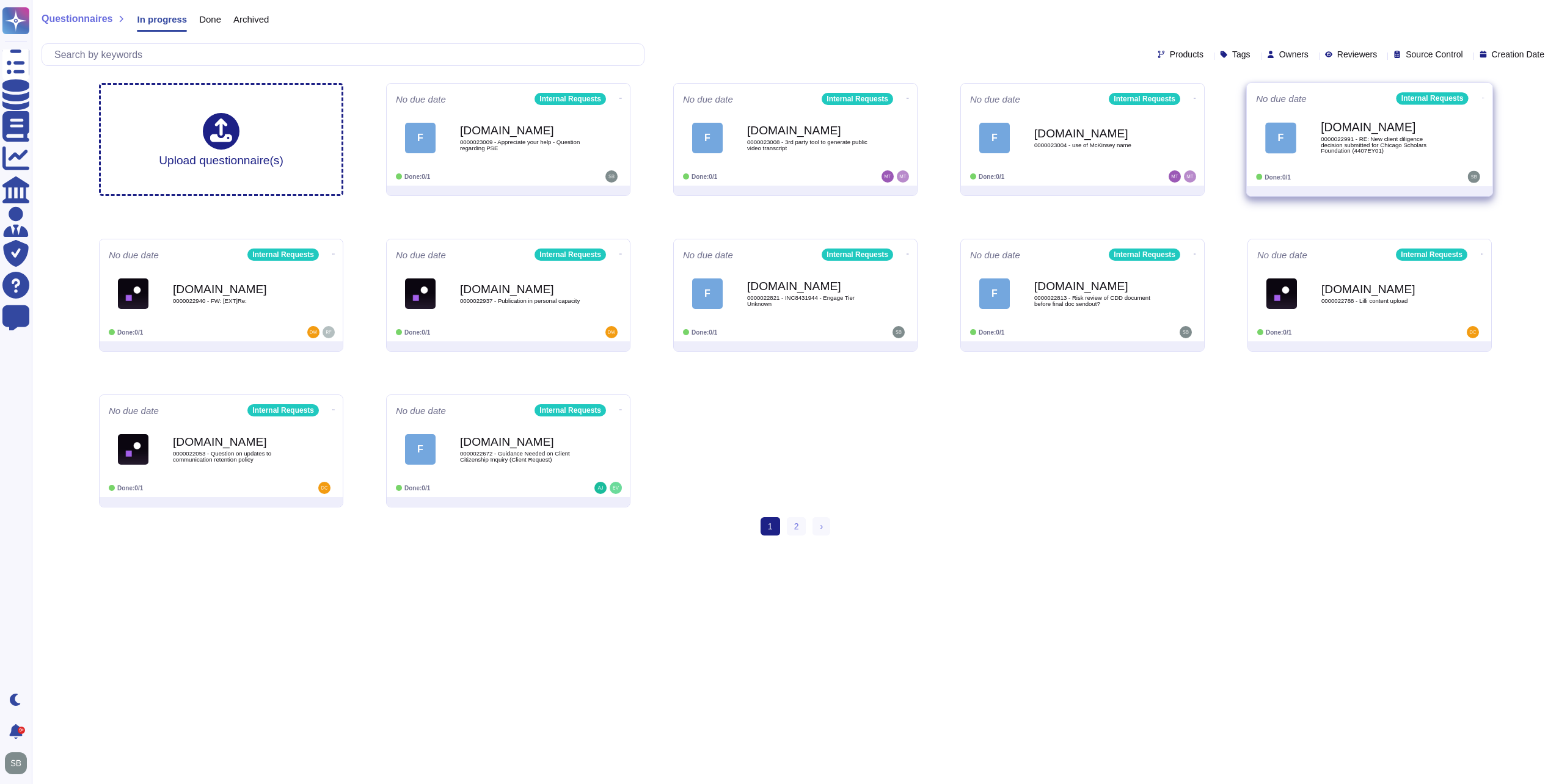
click at [1333, 163] on div "F [DOMAIN_NAME] 0000022991 - RE: New client diligence decision submitted for Ch…" at bounding box center [1370, 138] width 227 height 62
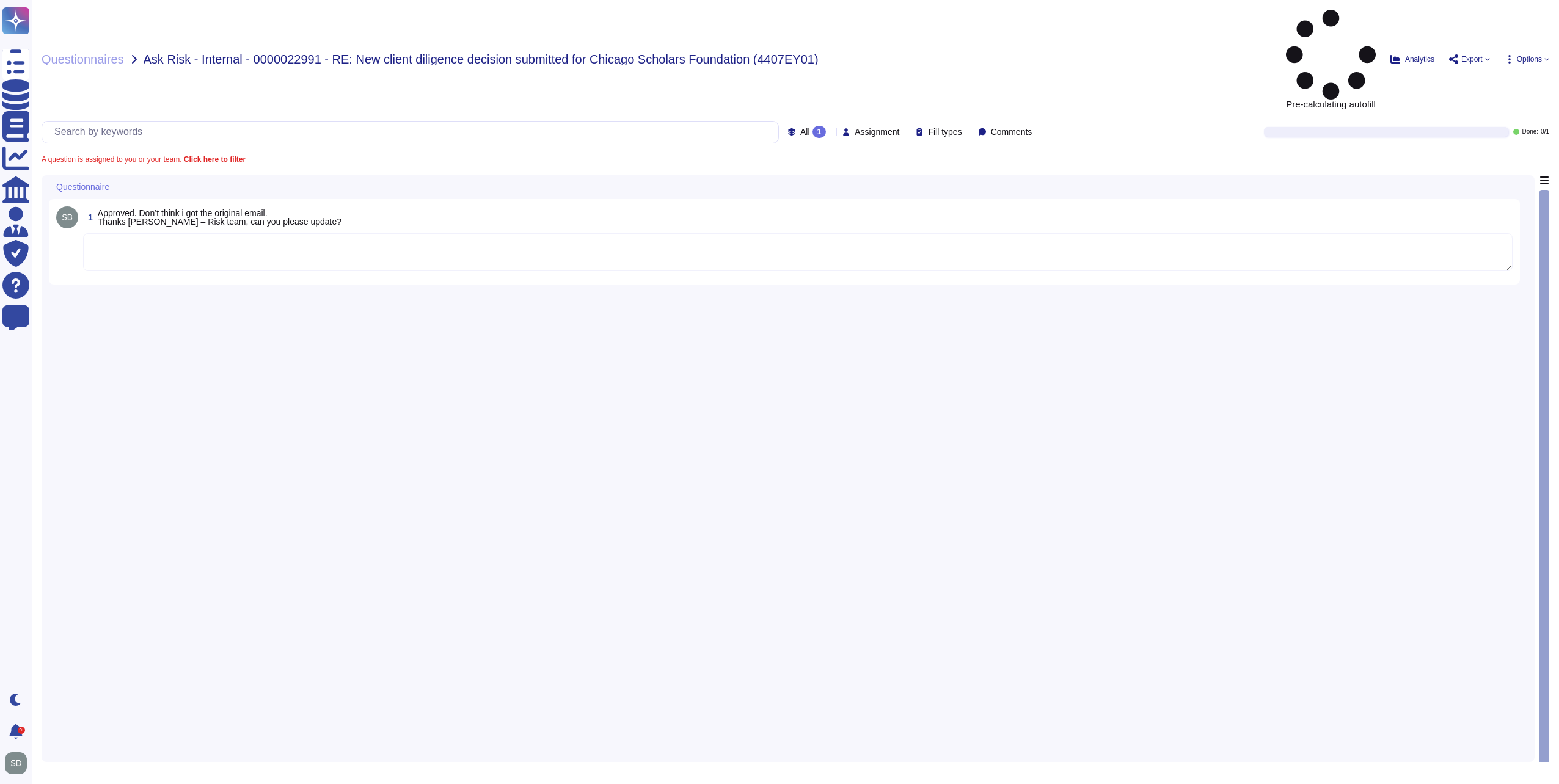
click at [337, 233] on textarea at bounding box center [797, 252] width 1430 height 38
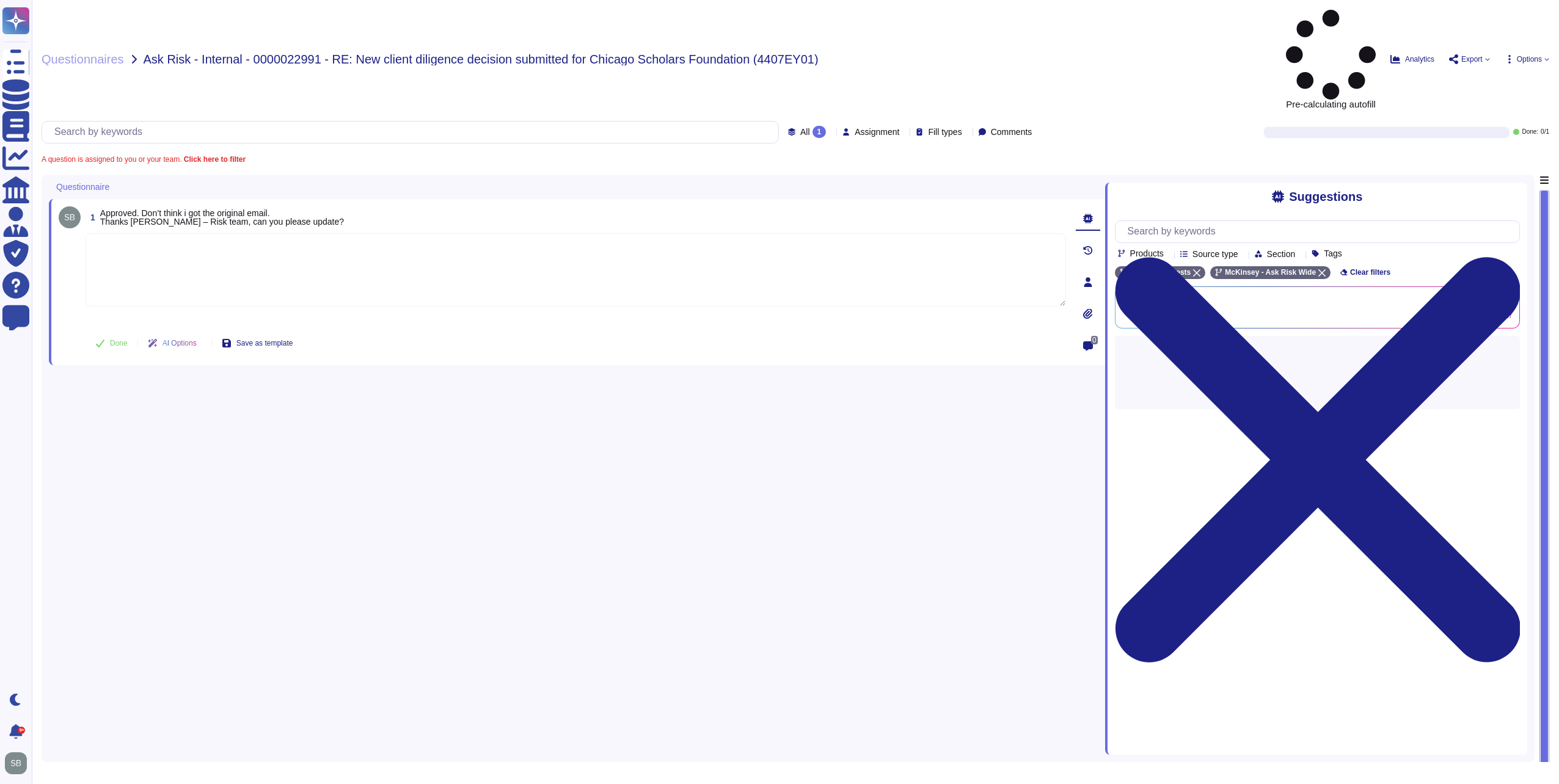
paste textarea "We are looping in @Diligence Americas team to assist here in updating the recor…"
type textarea "We are looping in @Diligence Americas team to assist here in updating the recor…"
click at [111, 331] on button "Done" at bounding box center [111, 343] width 52 height 24
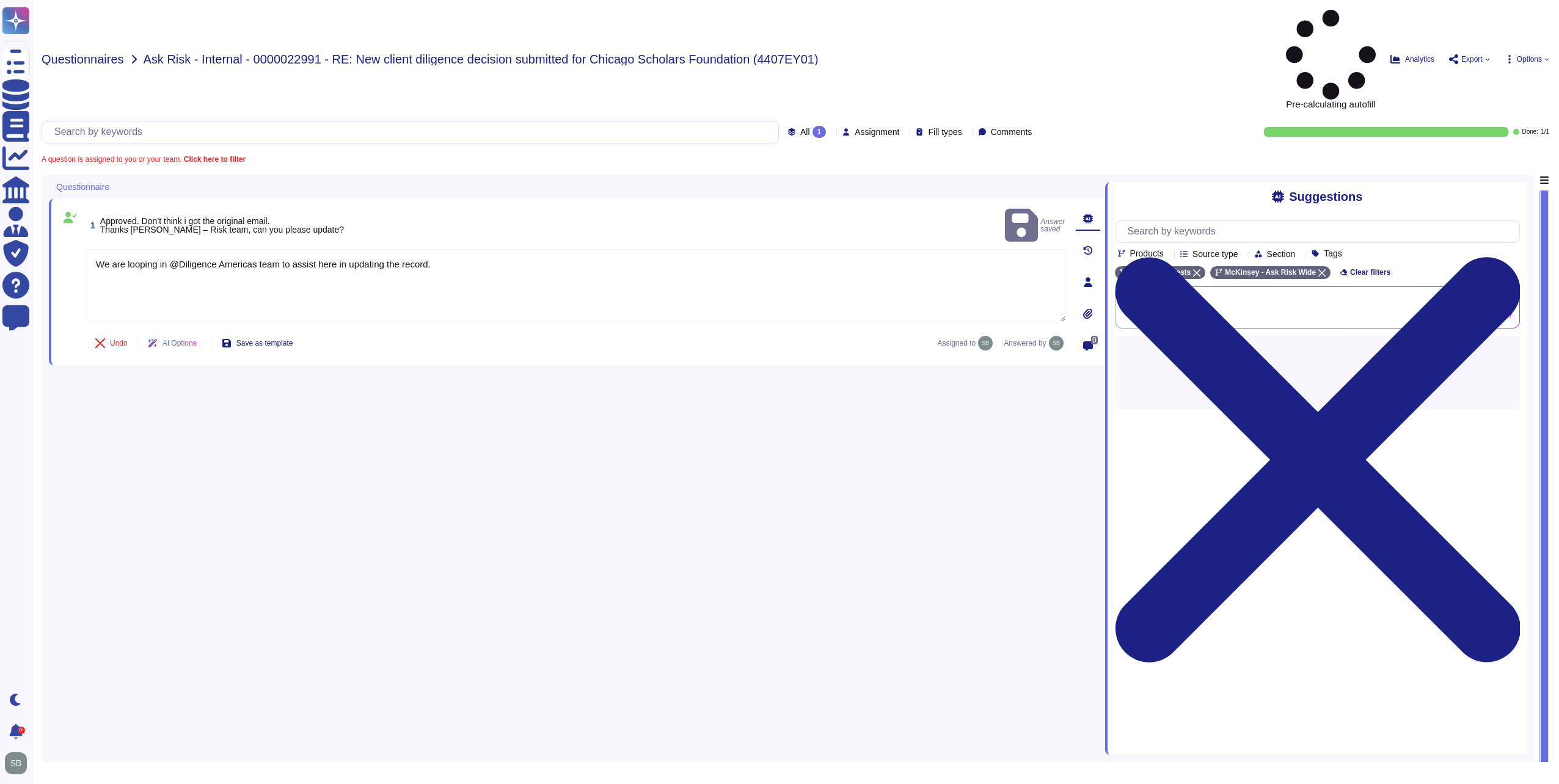
click at [85, 53] on span "Questionnaires" at bounding box center [82, 59] width 82 height 12
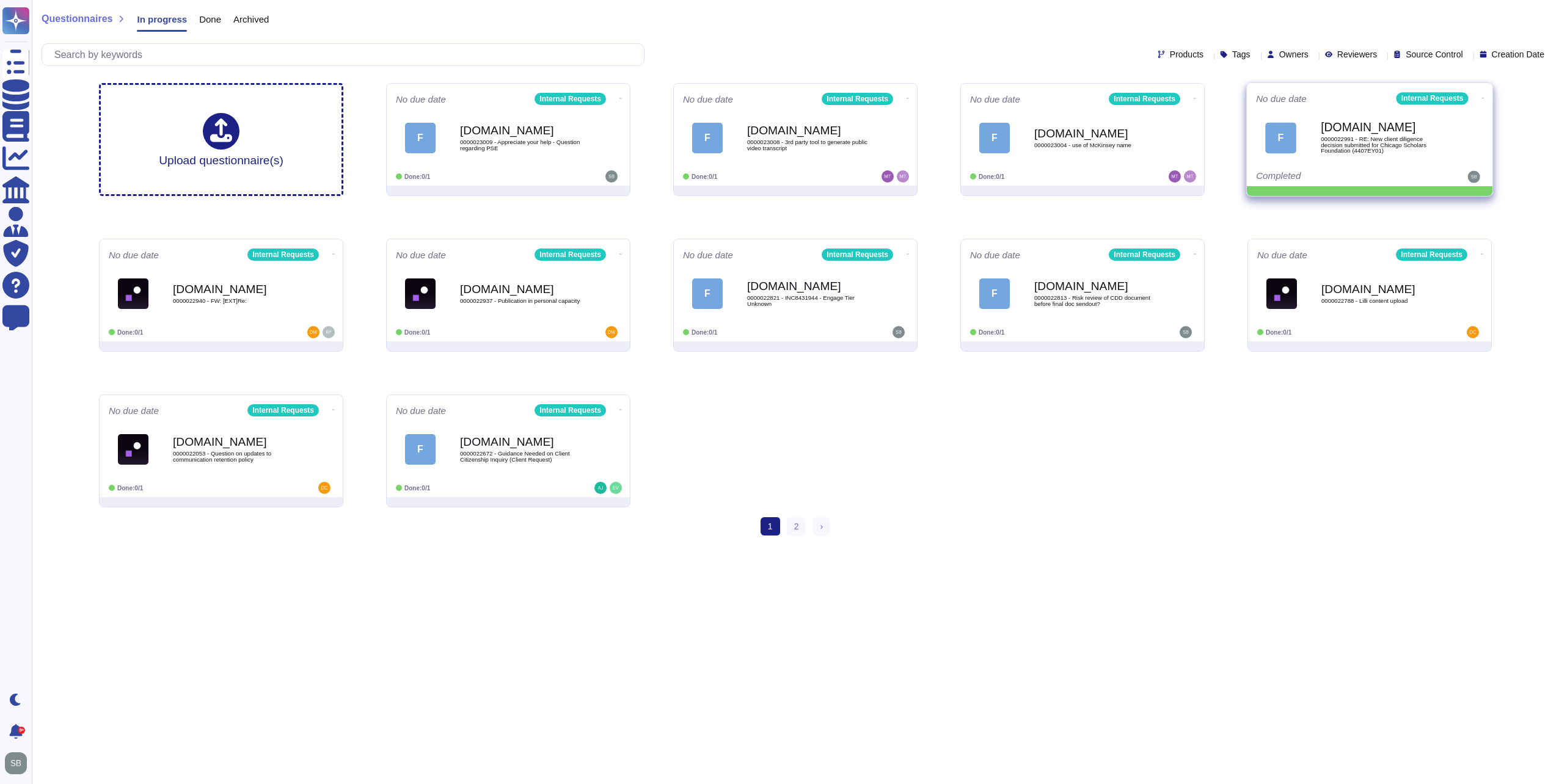
click at [1482, 97] on icon at bounding box center [1483, 98] width 3 height 3
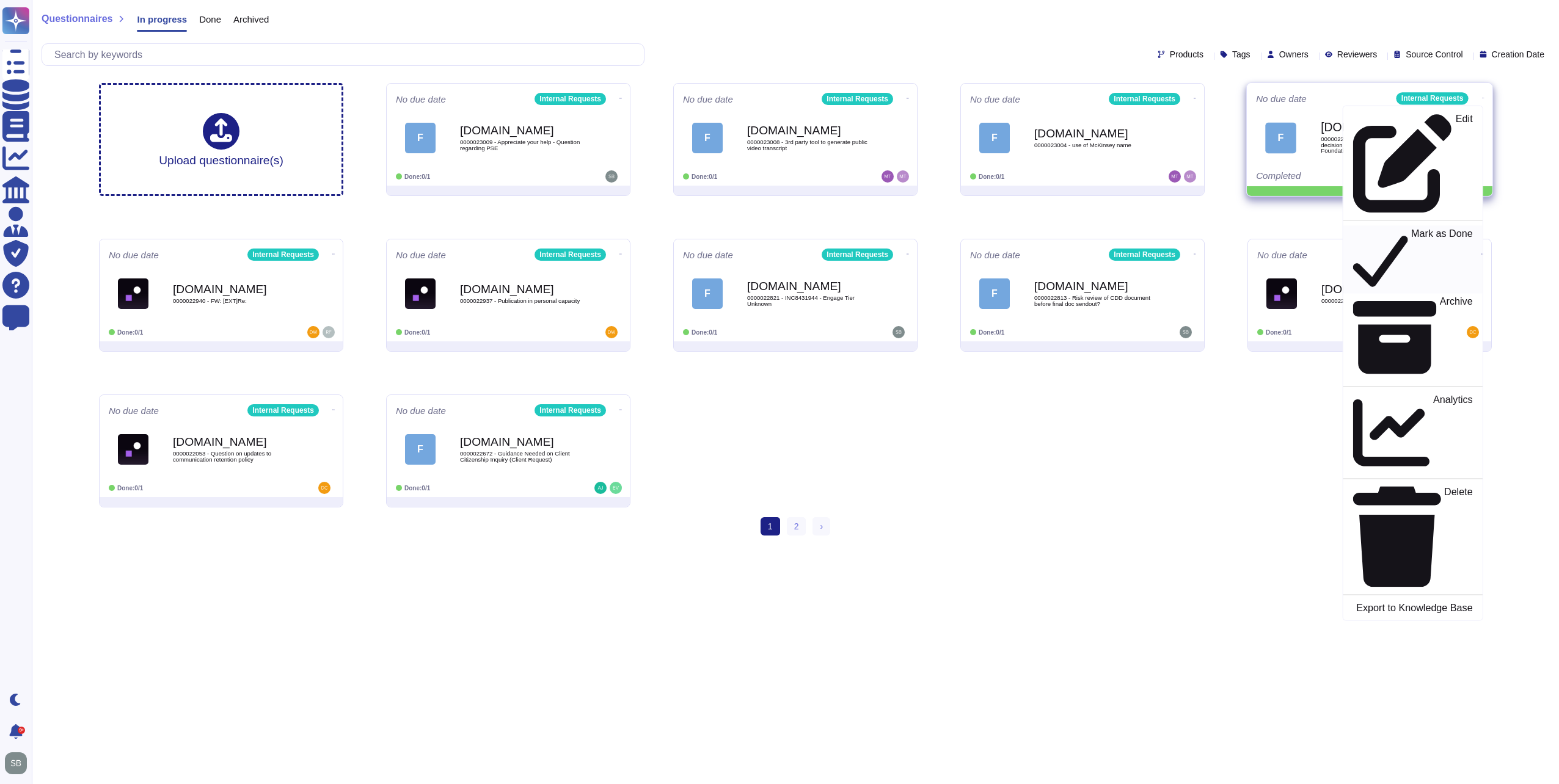
click at [1411, 229] on p "Mark as Done" at bounding box center [1442, 259] width 62 height 62
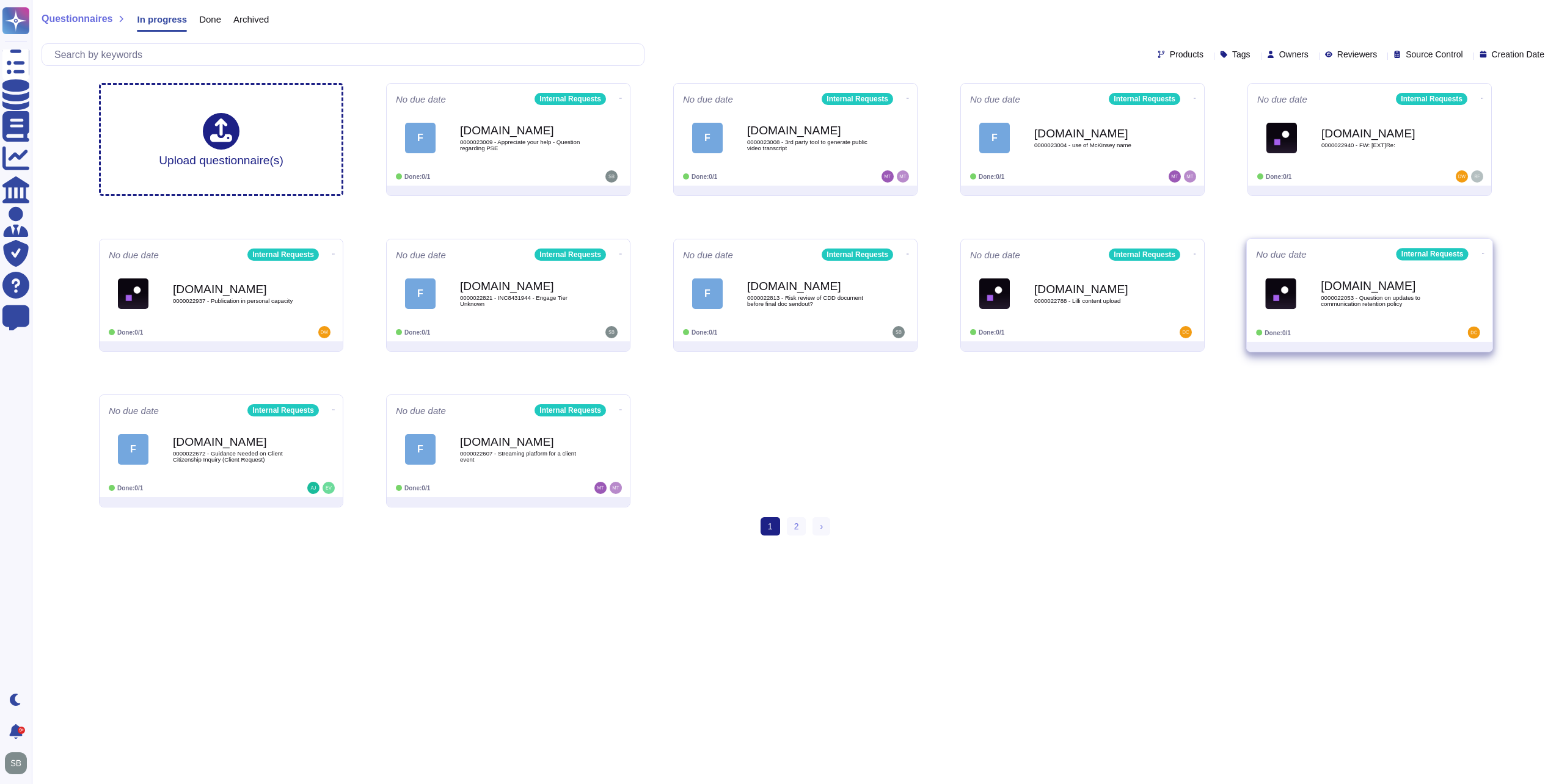
click at [1411, 311] on div "[DOMAIN_NAME] 0000022053 - Question on updates to communication retention policy" at bounding box center [1382, 293] width 123 height 50
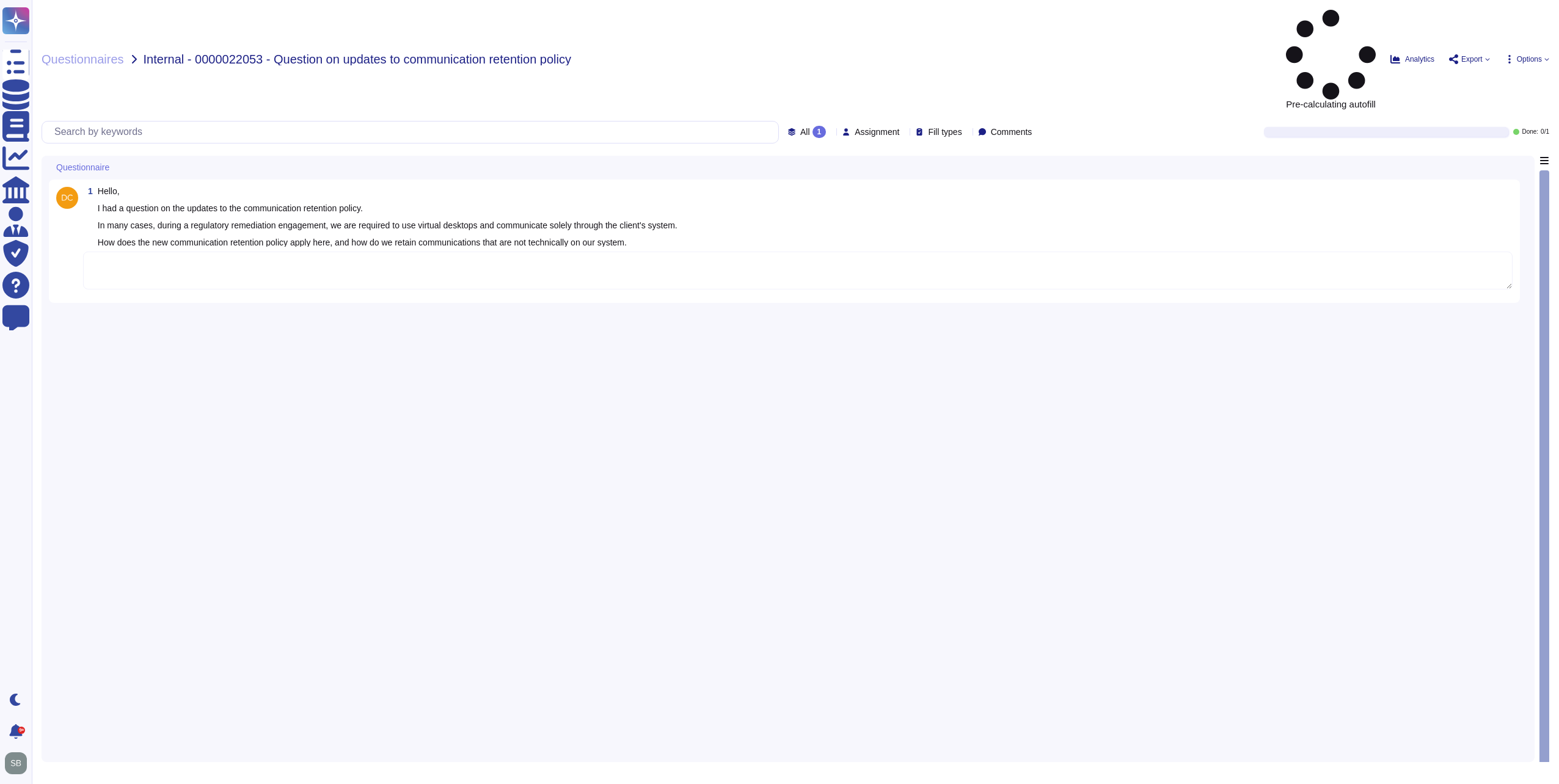
click at [655, 259] on div "1 Hello, I had a question on the updates to the communication retention policy.…" at bounding box center [788, 455] width 1478 height 599
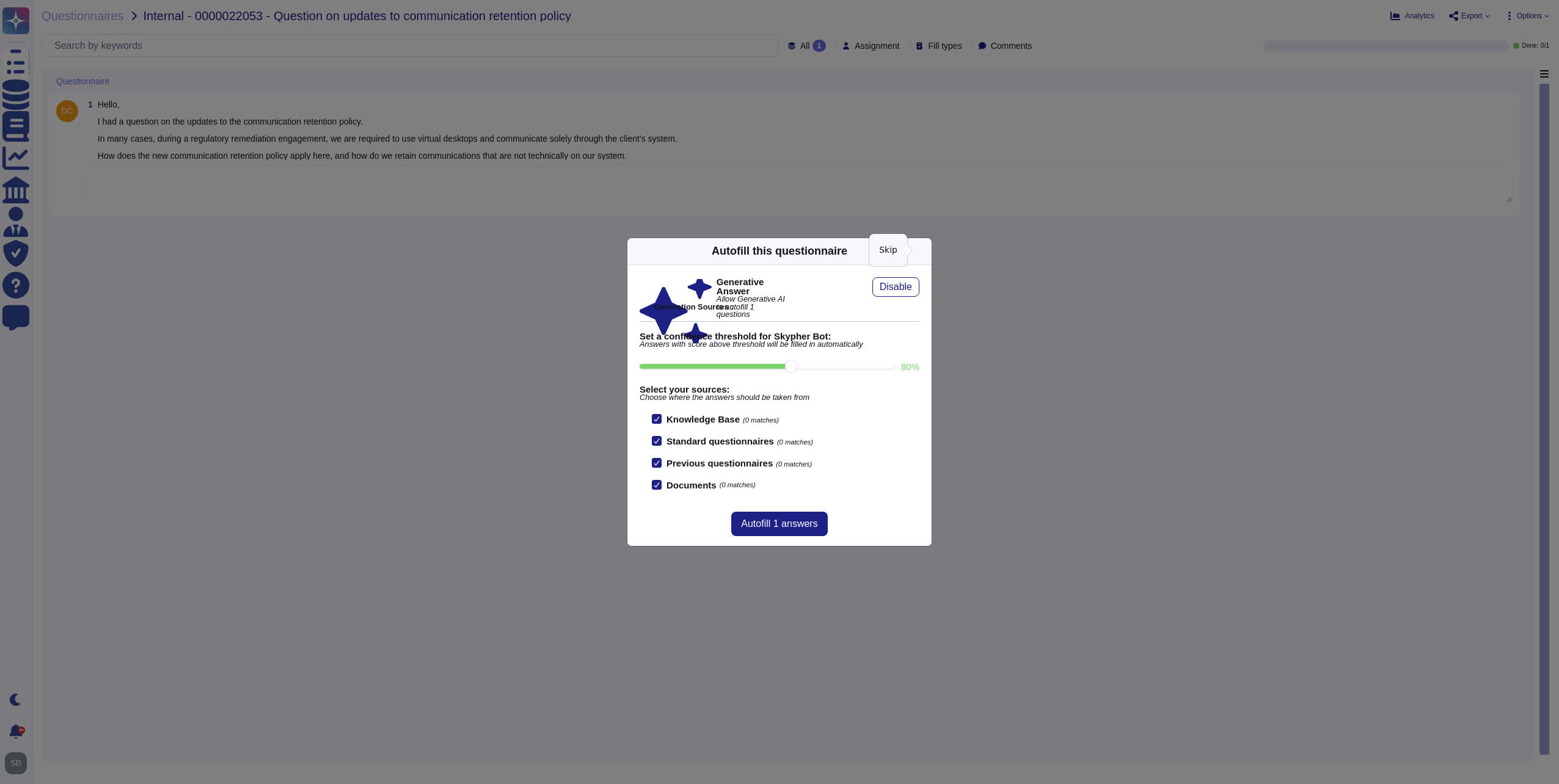
click at [924, 251] on icon at bounding box center [924, 251] width 0 height 0
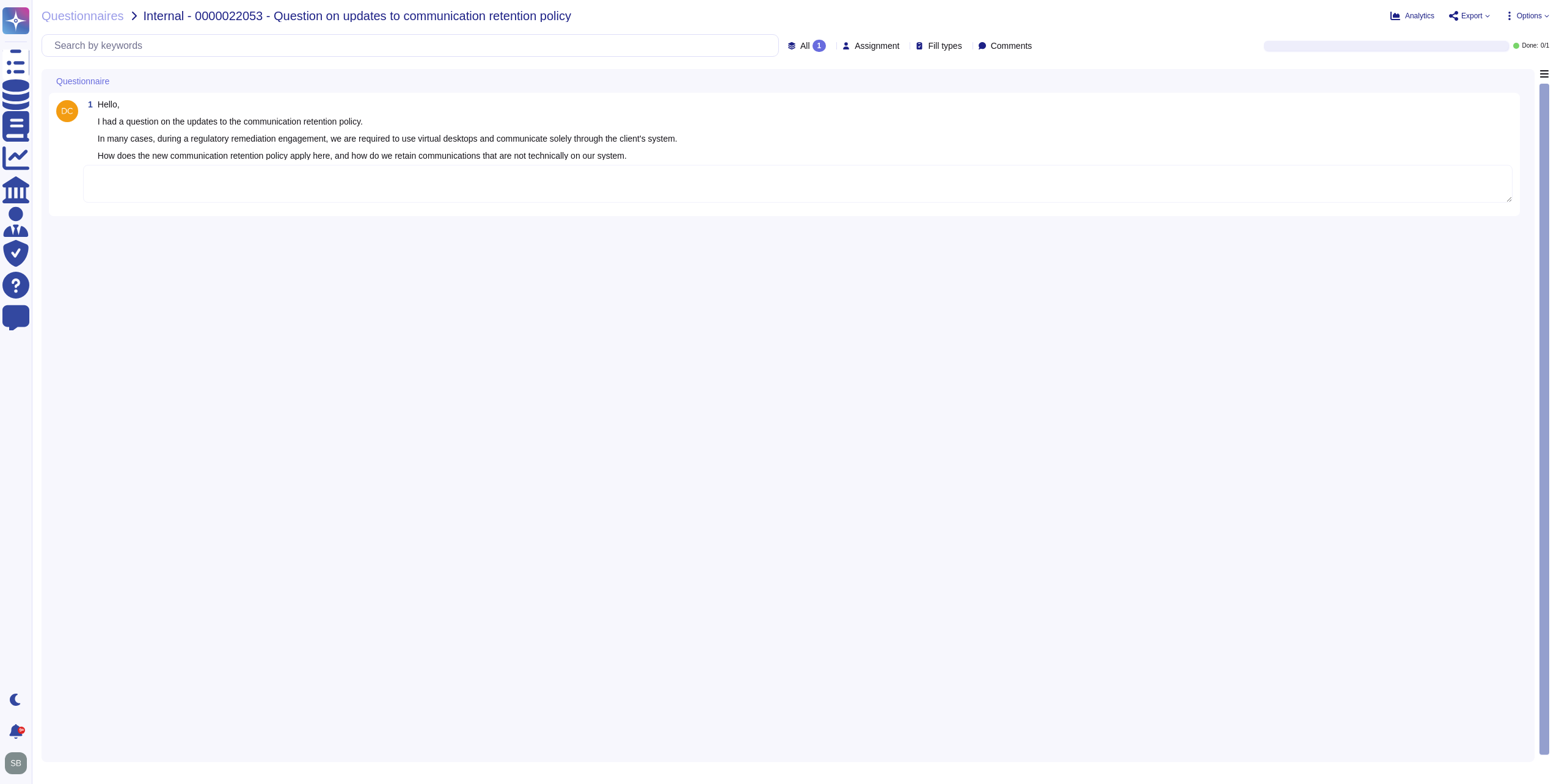
click at [868, 256] on div "1 Hello, I had a question on the updates to the communication retention policy.…" at bounding box center [788, 412] width 1478 height 686
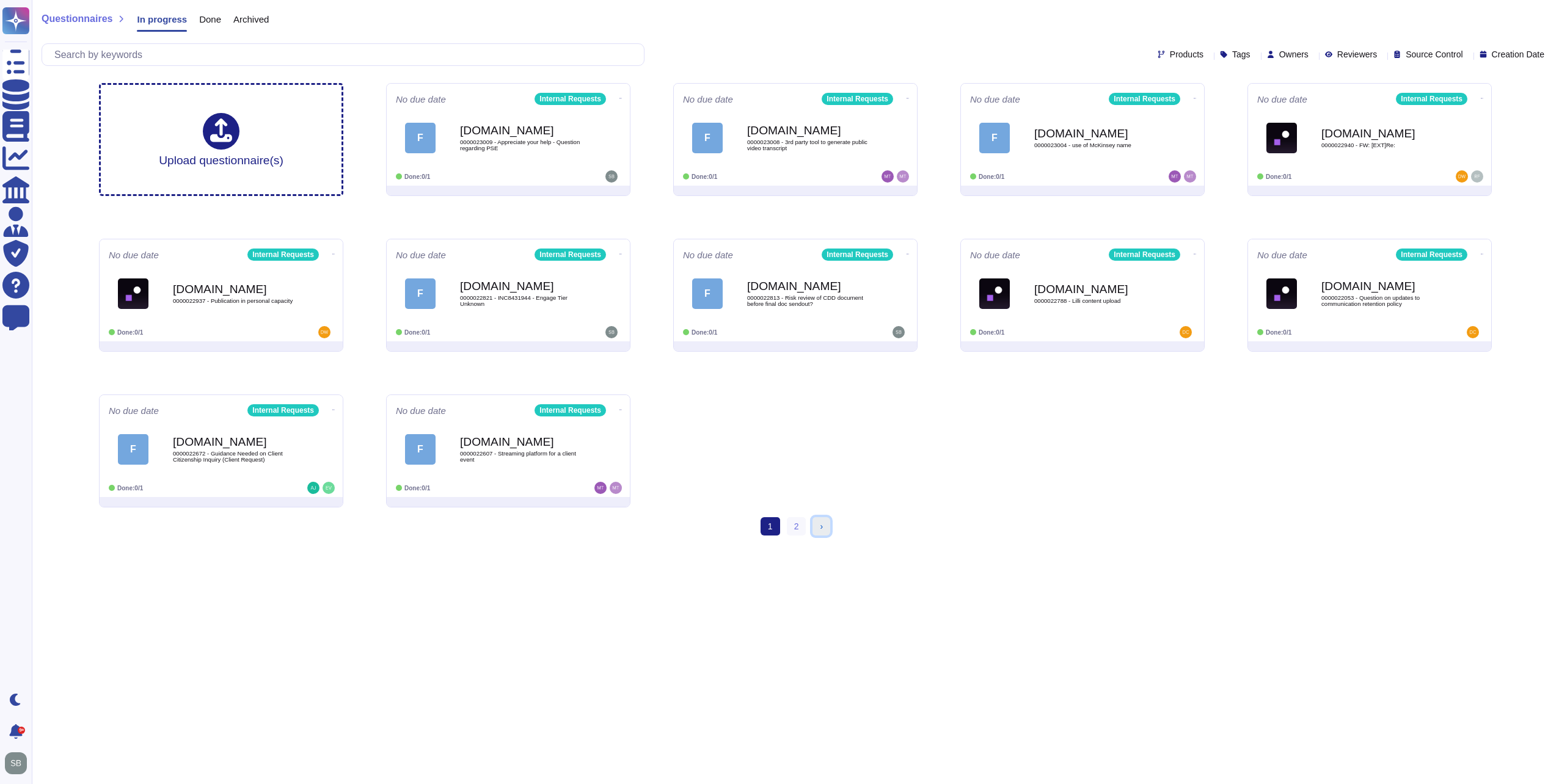
click at [816, 524] on link "› Next" at bounding box center [821, 526] width 18 height 18
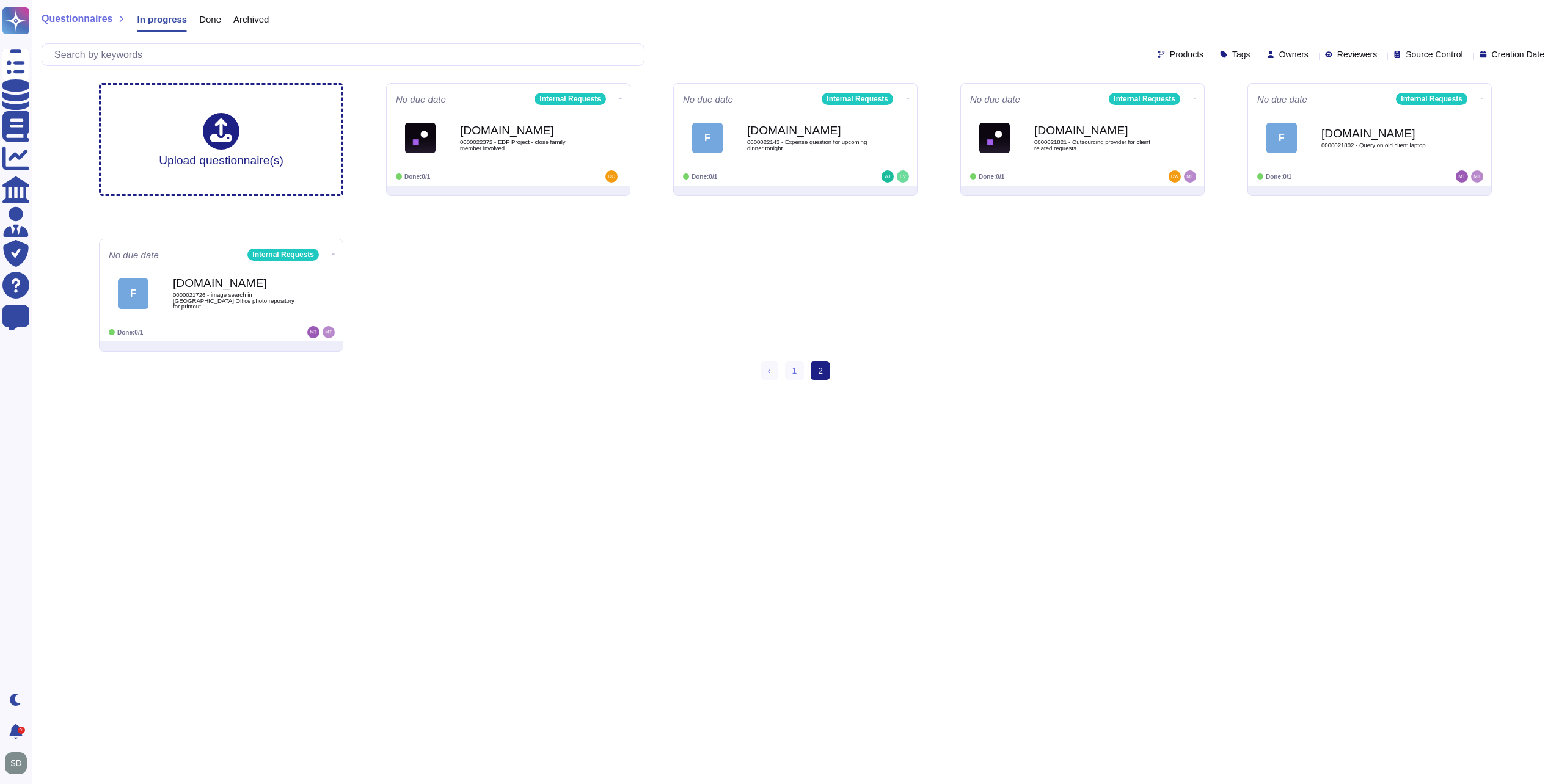
click at [846, 268] on div "Upload questionnaire(s) No due date Internal Requests [DOMAIN_NAME] 0000022372 …" at bounding box center [795, 217] width 1412 height 288
click at [770, 370] on span "‹" at bounding box center [769, 371] width 3 height 10
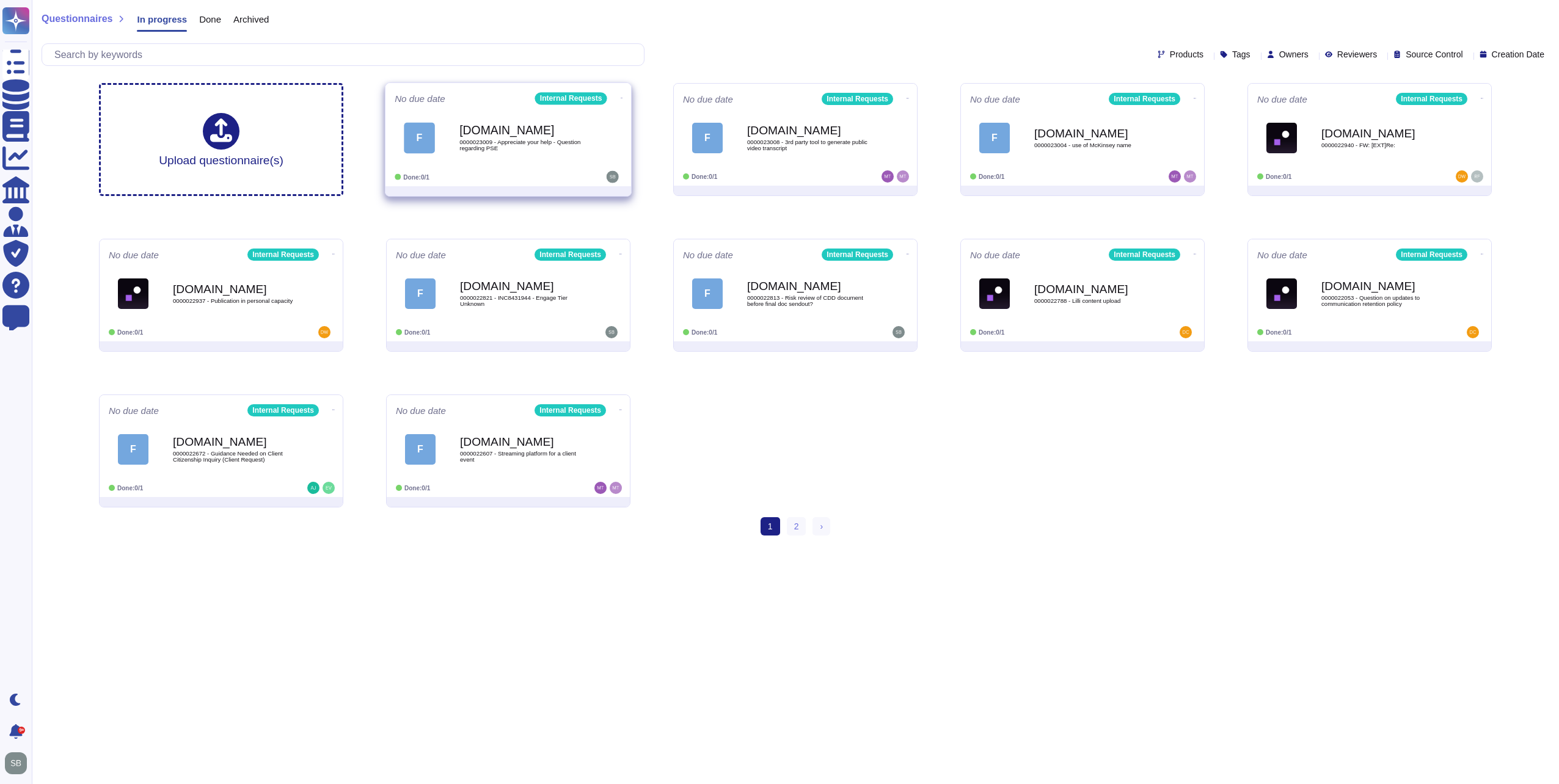
click at [521, 133] on b "[DOMAIN_NAME]" at bounding box center [521, 130] width 123 height 11
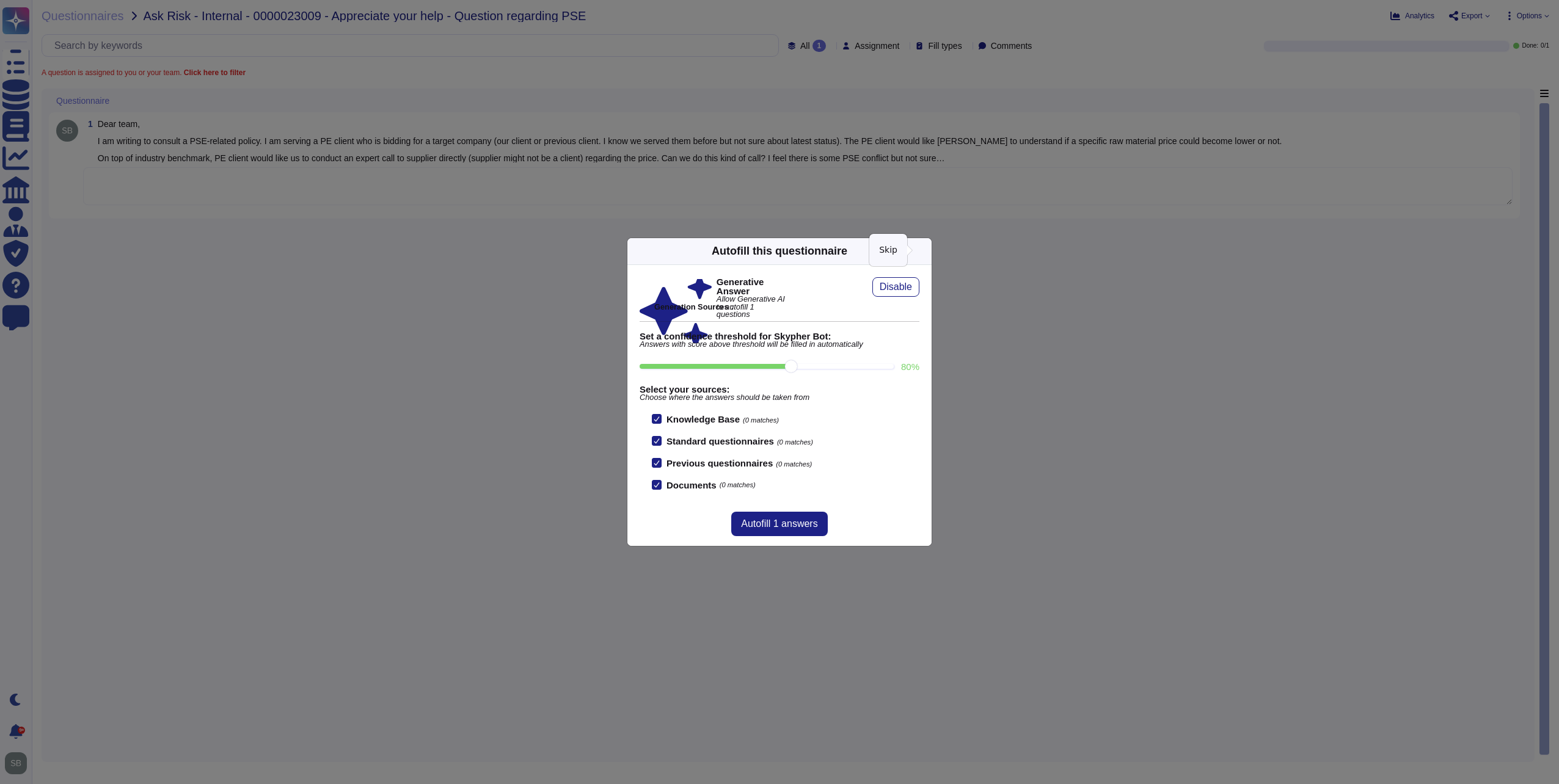
click at [924, 251] on icon at bounding box center [924, 251] width 0 height 0
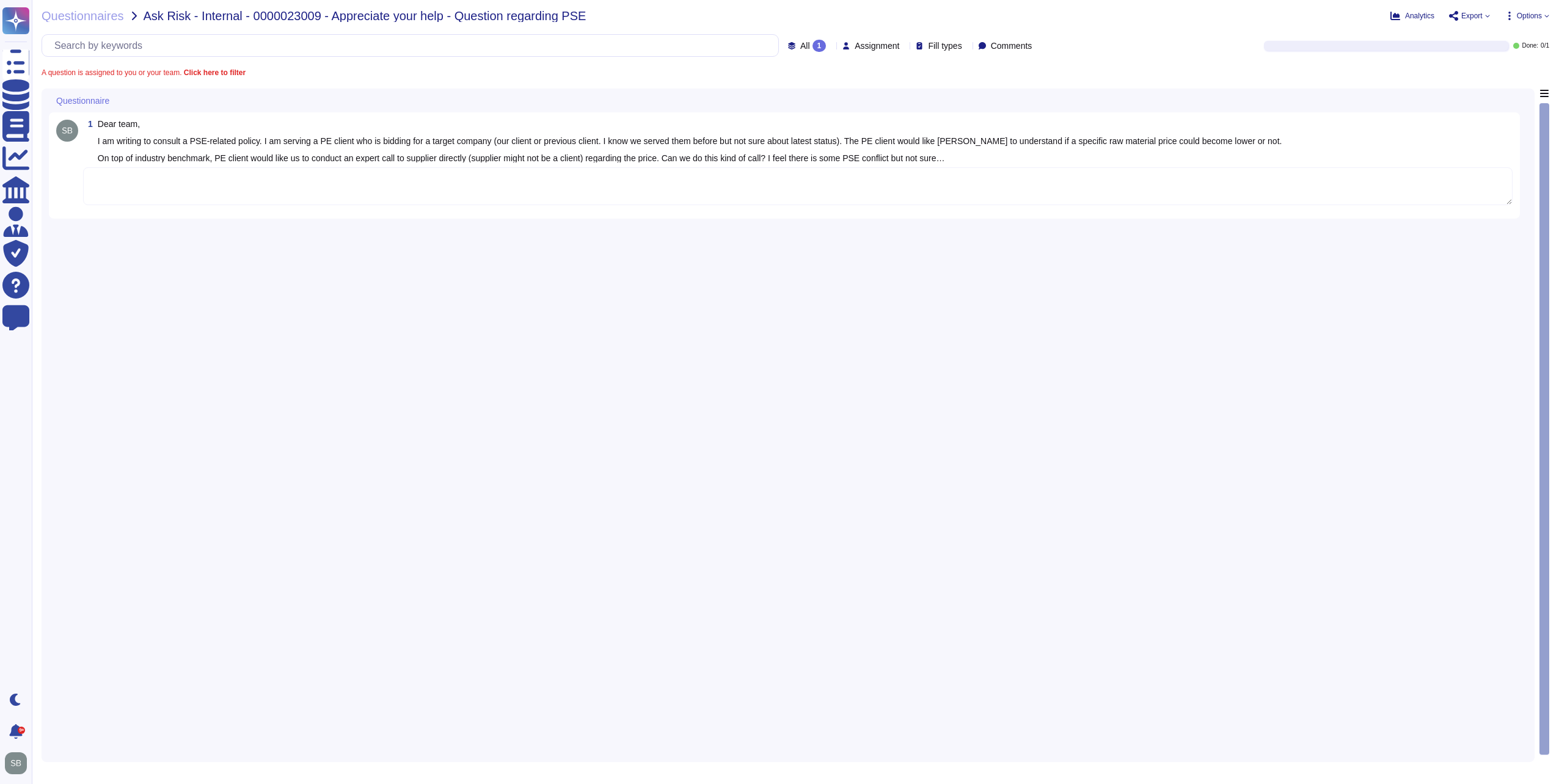
click at [728, 196] on textarea at bounding box center [797, 186] width 1430 height 38
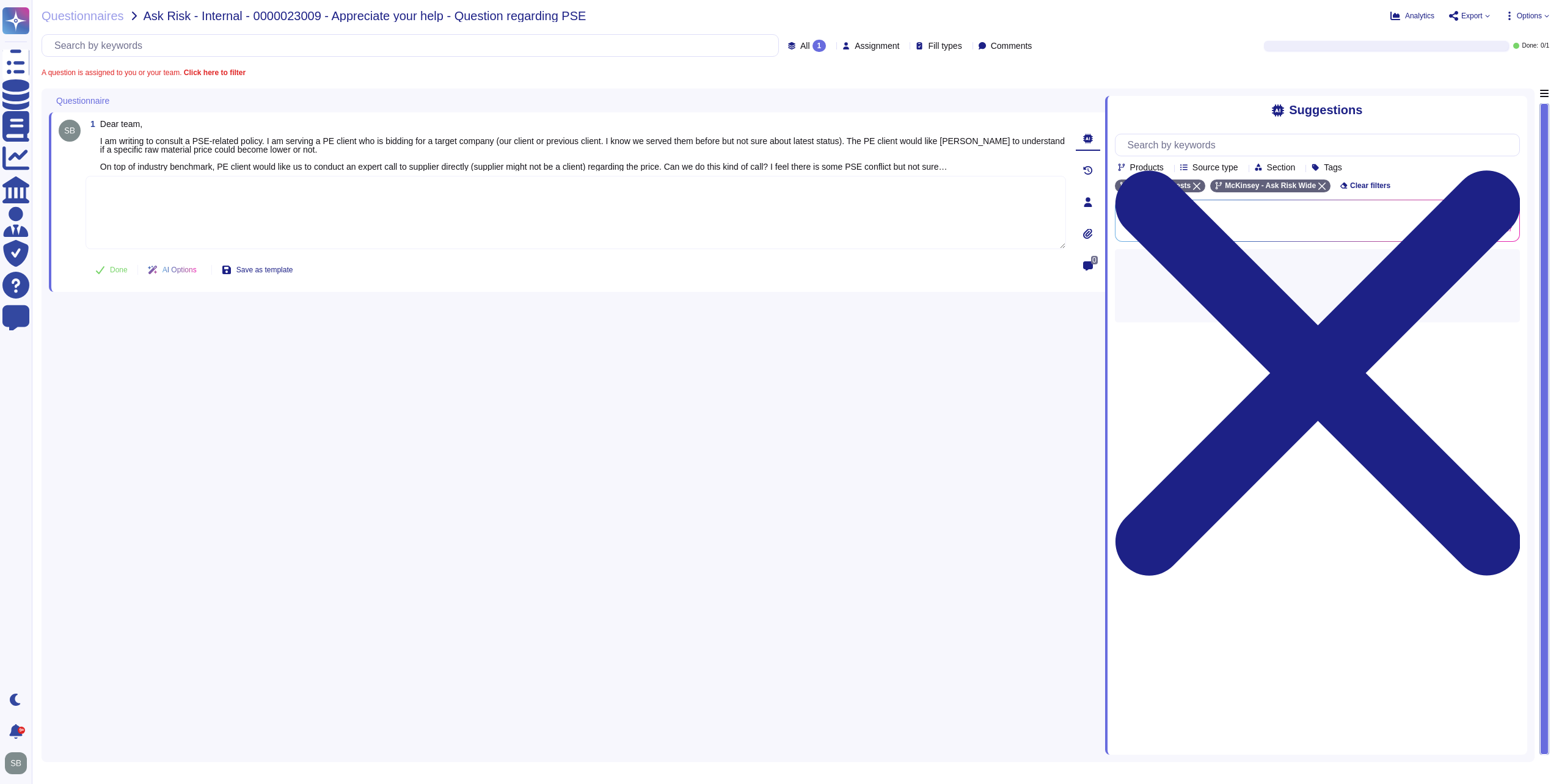
paste textarea "We are forwarding your query to @PSE team for their review and guidance. May yo…"
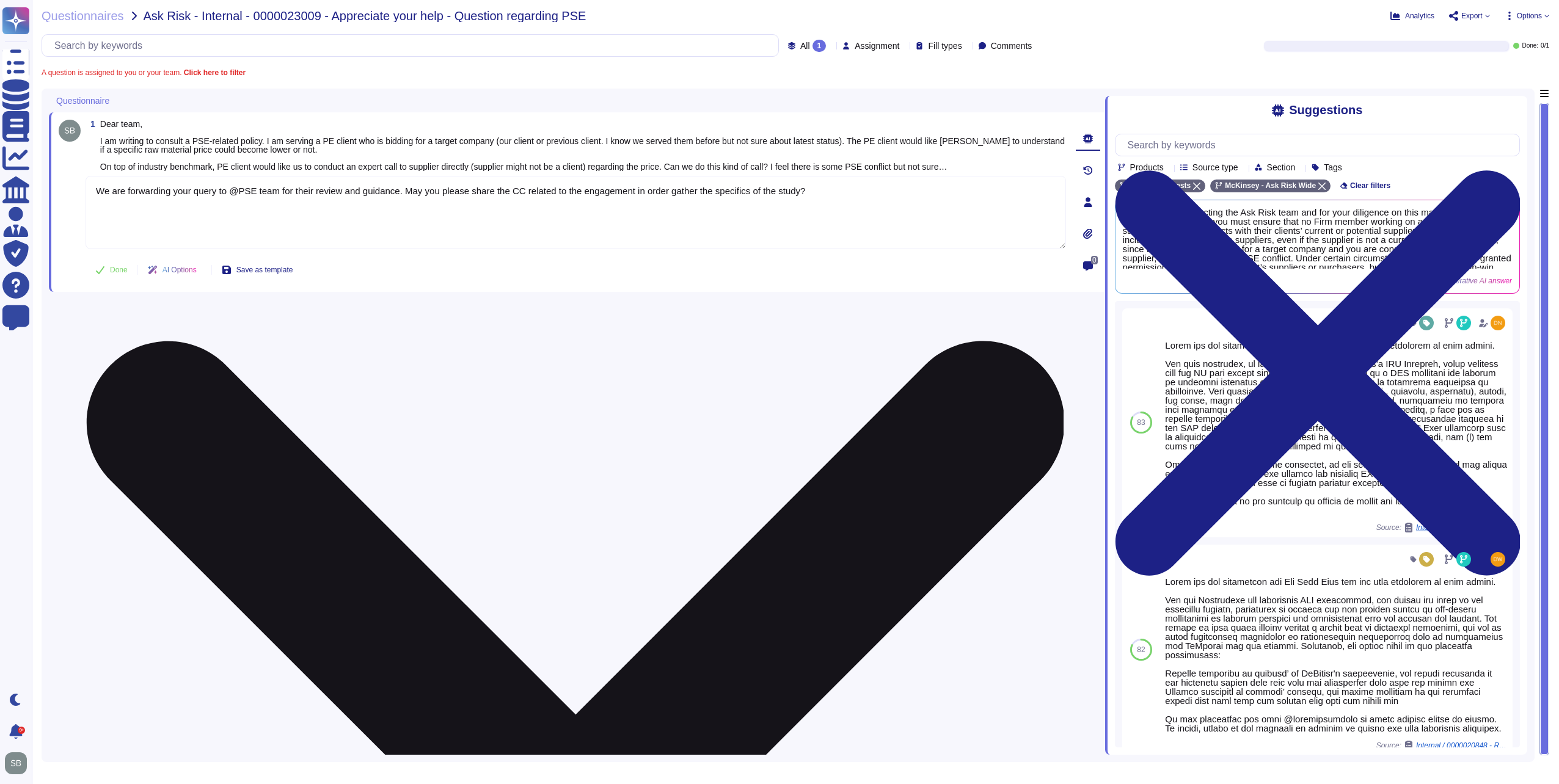
drag, startPoint x: 405, startPoint y: 192, endPoint x: 978, endPoint y: 197, distance: 573.0
click at [972, 197] on textarea "We are forwarding your query to @PSE team for their review and guidance. May yo…" at bounding box center [576, 212] width 980 height 74
type textarea "We are forwarding your query to @PSE team for their review and guidance."
click at [85, 258] on button "Done" at bounding box center [111, 270] width 52 height 24
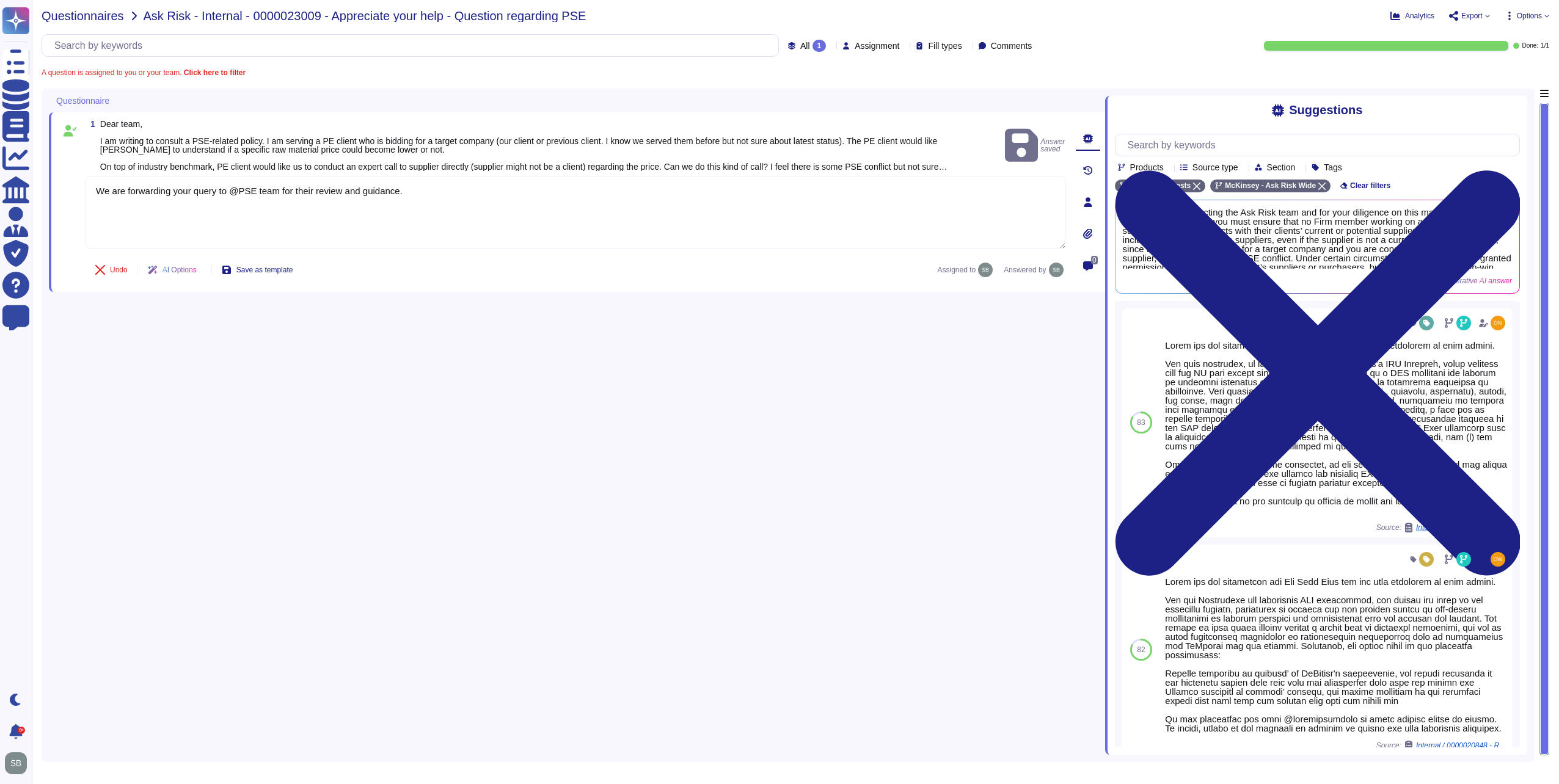
click at [99, 15] on span "Questionnaires" at bounding box center [82, 16] width 82 height 12
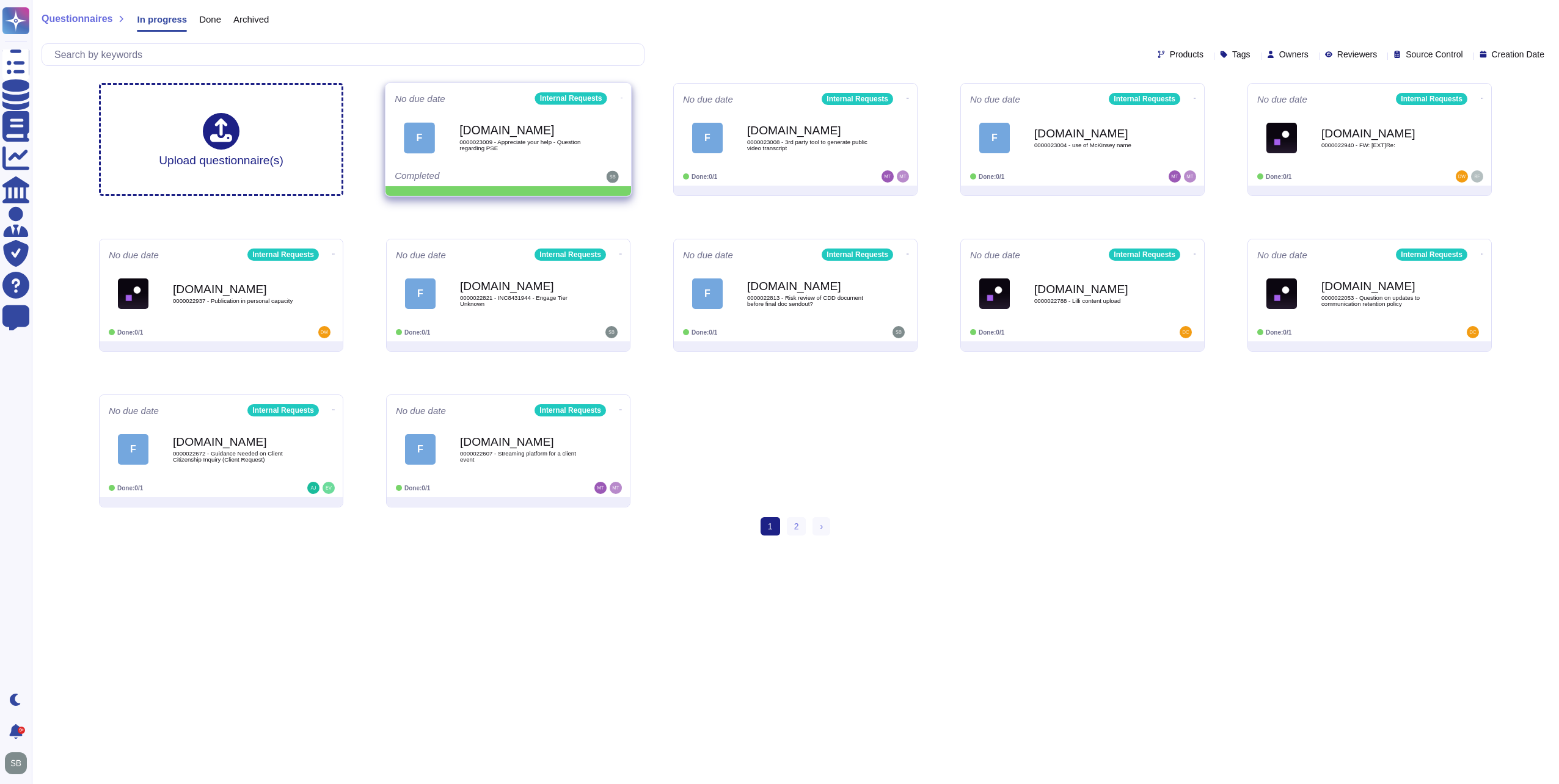
click at [621, 97] on icon at bounding box center [622, 98] width 3 height 3
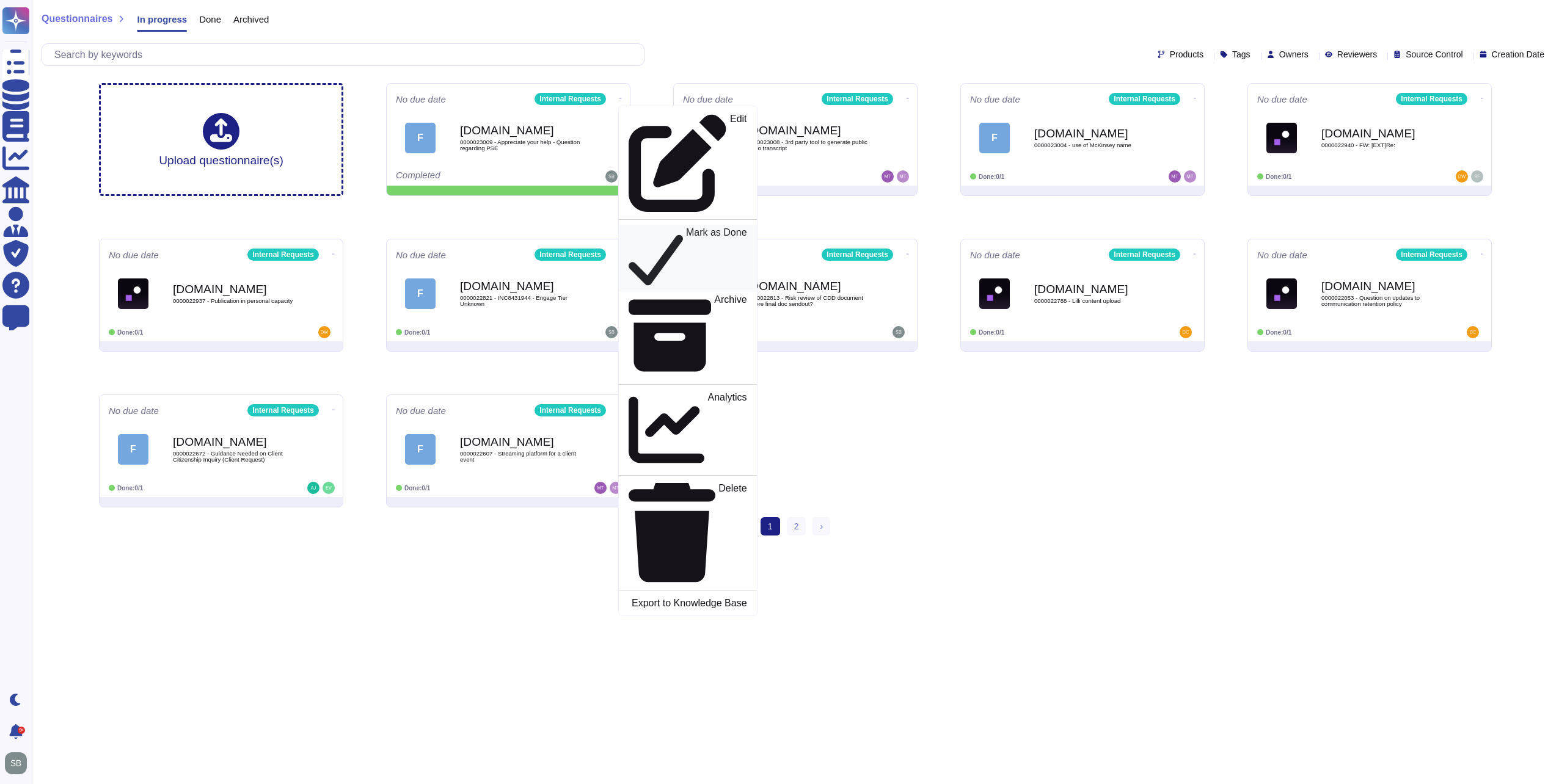
click at [629, 227] on icon at bounding box center [655, 258] width 55 height 62
